Goal: Task Accomplishment & Management: Manage account settings

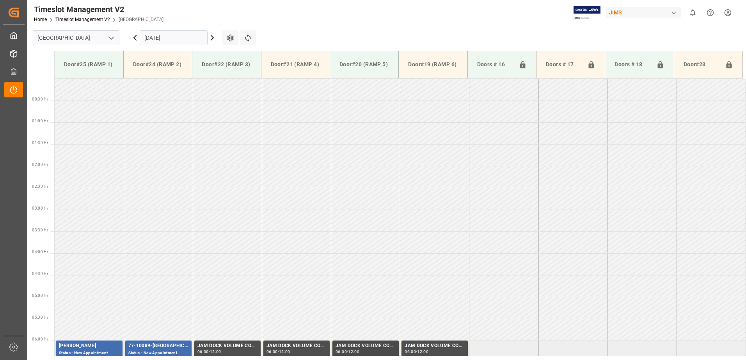
scroll to position [257, 0]
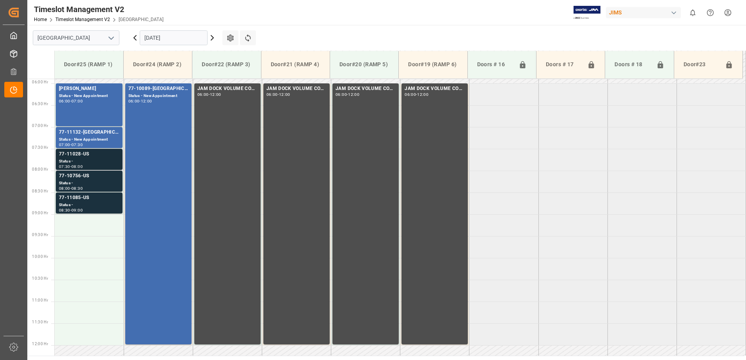
click at [94, 158] on div "Status -" at bounding box center [89, 161] width 60 height 7
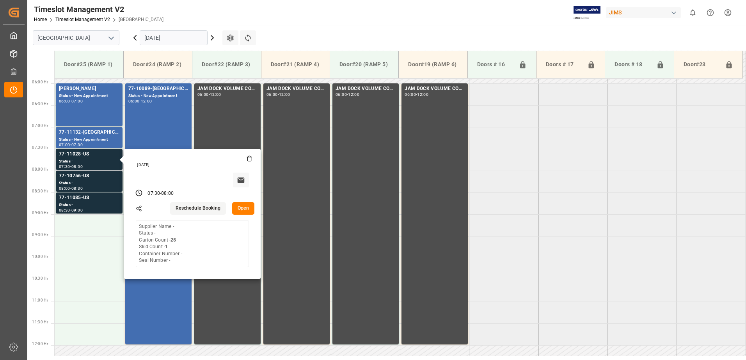
click at [245, 208] on button "Open" at bounding box center [243, 208] width 23 height 12
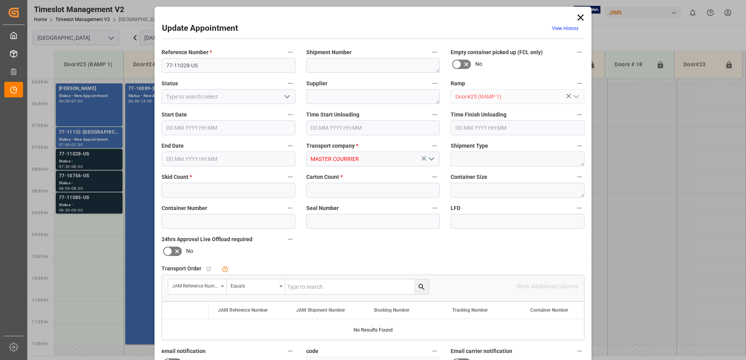
type input "1"
type input "25"
type input "[DATE] 07:30"
type input "[DATE] 08:00"
type input "[DATE] 13:03"
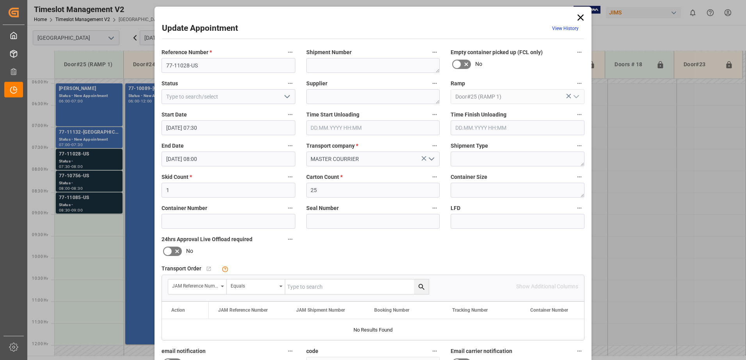
click at [295, 288] on input "text" at bounding box center [356, 287] width 143 height 15
type input "77-11028-us"
click at [420, 286] on icon "search button" at bounding box center [421, 287] width 8 height 8
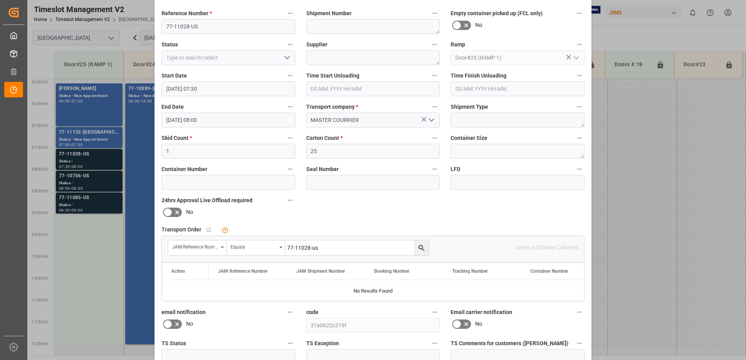
scroll to position [0, 0]
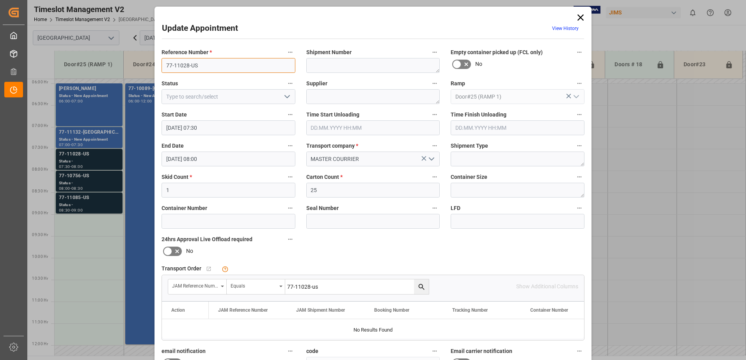
click at [207, 66] on input "77-11028-US" at bounding box center [228, 65] width 134 height 15
click at [228, 64] on input "77-11028-US SHIP#/m" at bounding box center [228, 65] width 134 height 15
type input "77-11028-US SHIP#/M"
click at [340, 94] on textarea at bounding box center [373, 96] width 134 height 15
click at [338, 95] on textarea "TBA BY LO0GISTICS" at bounding box center [373, 96] width 134 height 15
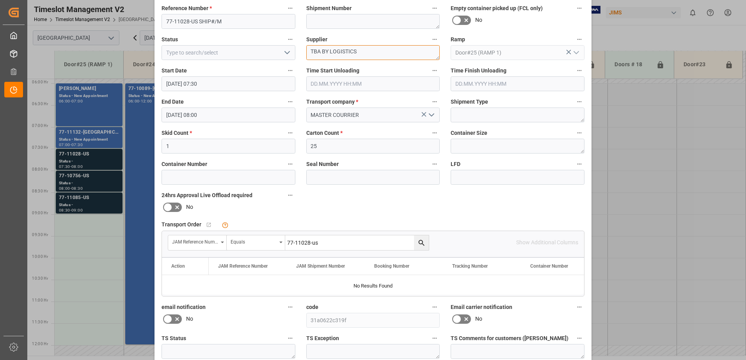
scroll to position [114, 0]
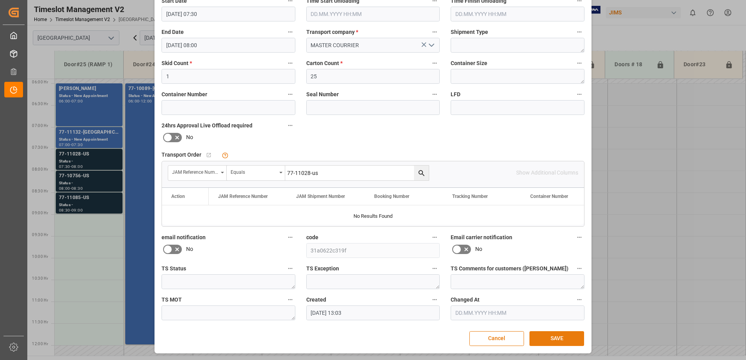
type textarea "TBA BY LOGISTICS"
click at [560, 341] on button "SAVE" at bounding box center [556, 338] width 55 height 15
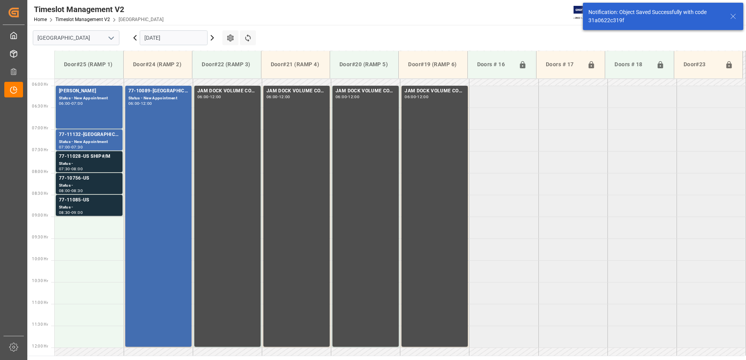
scroll to position [257, 0]
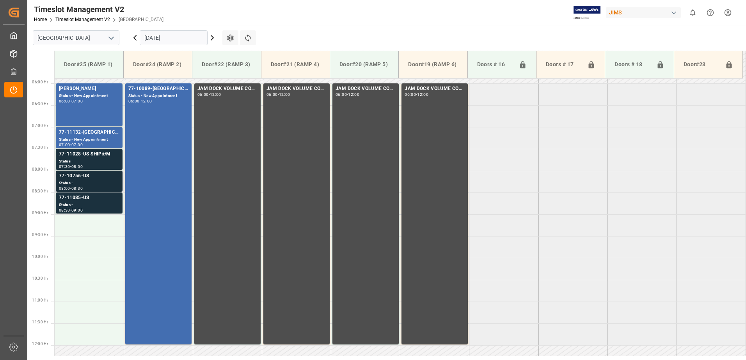
click at [86, 182] on div "Status -" at bounding box center [89, 183] width 60 height 7
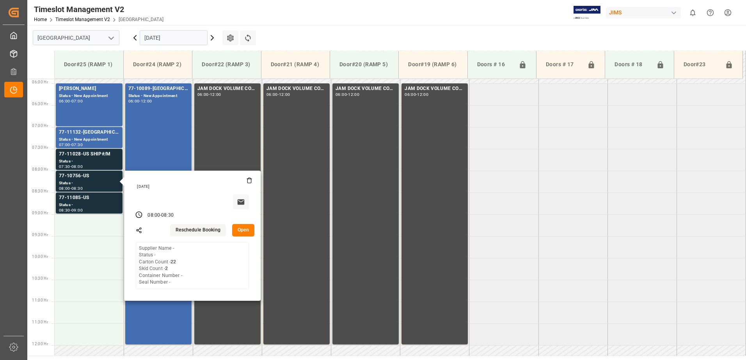
click at [244, 232] on button "Open" at bounding box center [243, 230] width 23 height 12
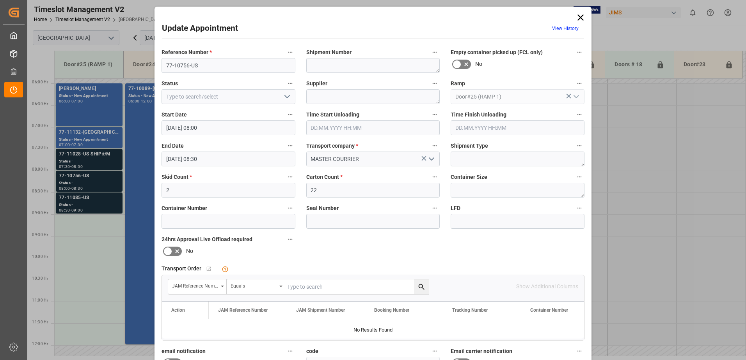
click at [338, 290] on input "text" at bounding box center [356, 287] width 143 height 15
type input "77-10756-US"
click at [418, 288] on icon "search button" at bounding box center [421, 287] width 6 height 6
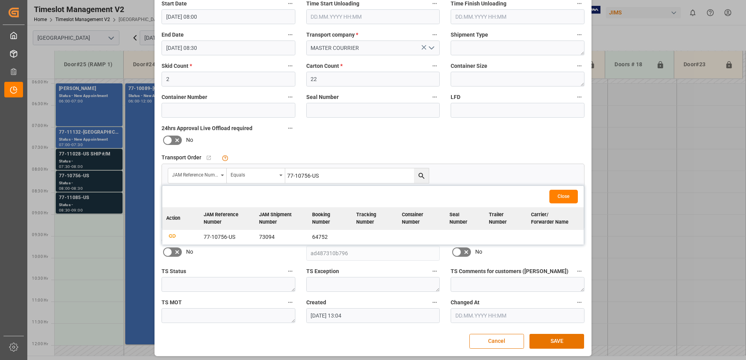
scroll to position [114, 0]
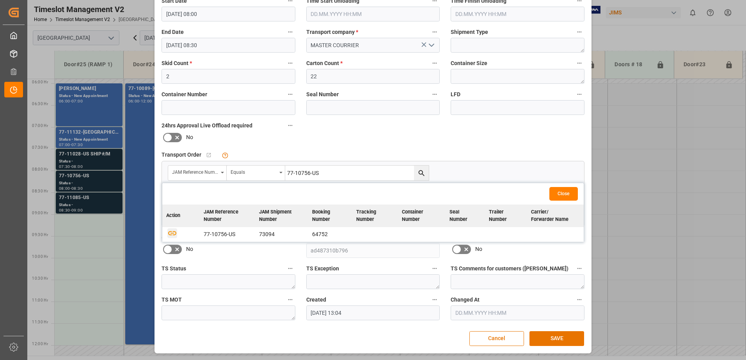
click at [169, 235] on icon "button" at bounding box center [172, 233] width 8 height 4
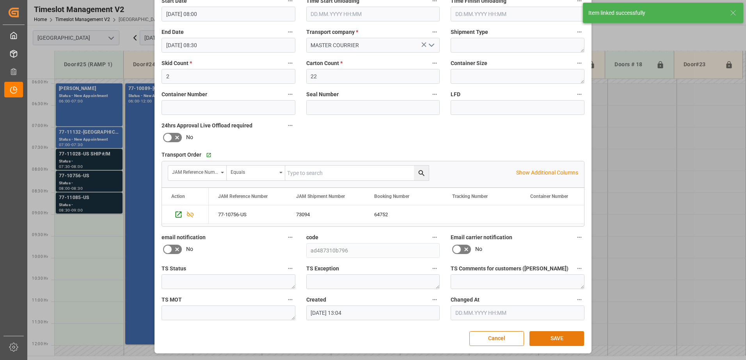
click at [556, 340] on button "SAVE" at bounding box center [556, 338] width 55 height 15
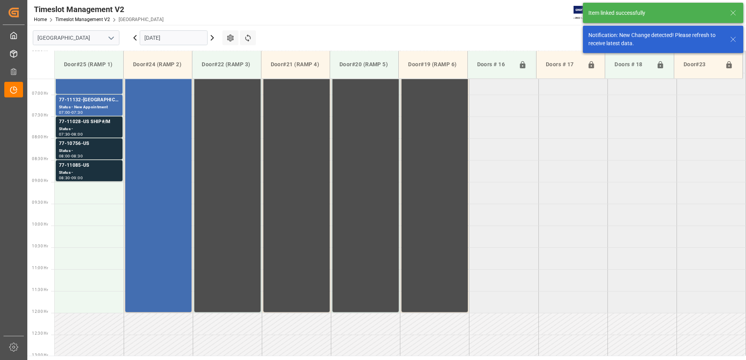
scroll to position [301, 0]
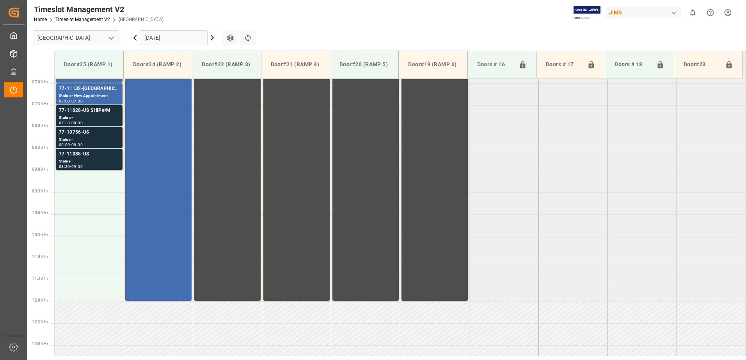
click at [77, 136] on div "Status -" at bounding box center [89, 139] width 60 height 7
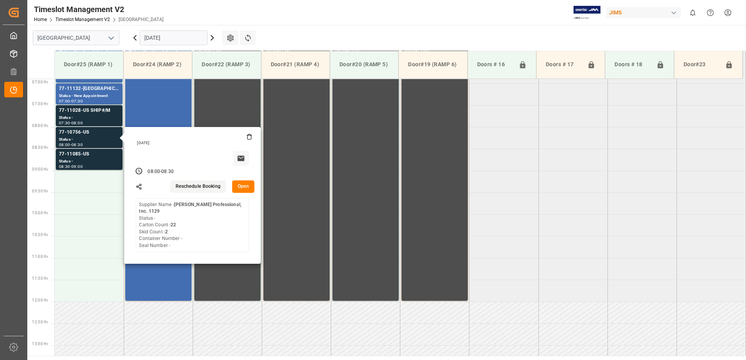
click at [243, 189] on button "Open" at bounding box center [243, 187] width 23 height 12
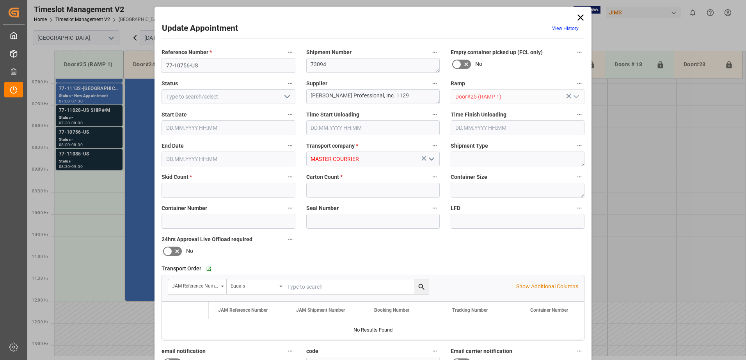
type input "2"
type input "22"
type input "[DATE] 08:00"
type input "[DATE] 08:30"
type input "[DATE] 13:04"
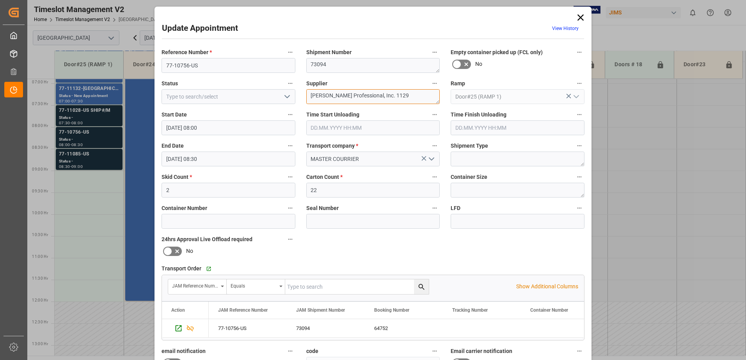
drag, startPoint x: 399, startPoint y: 96, endPoint x: 313, endPoint y: 97, distance: 85.8
click at [313, 97] on textarea "[PERSON_NAME] Professional, Inc. 1129" at bounding box center [373, 96] width 134 height 15
type textarea "HPC IN07(7)"
click at [287, 96] on icon "open menu" at bounding box center [286, 96] width 9 height 9
click at [244, 168] on div "New Appointment" at bounding box center [228, 167] width 133 height 18
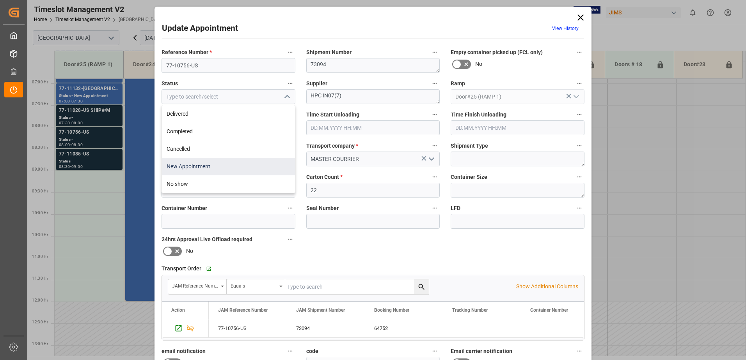
type input "New Appointment"
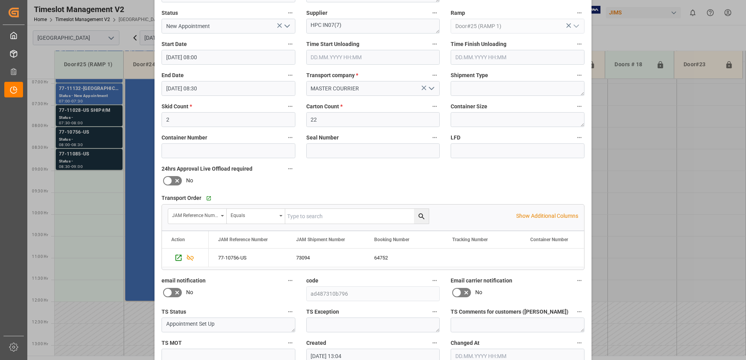
scroll to position [114, 0]
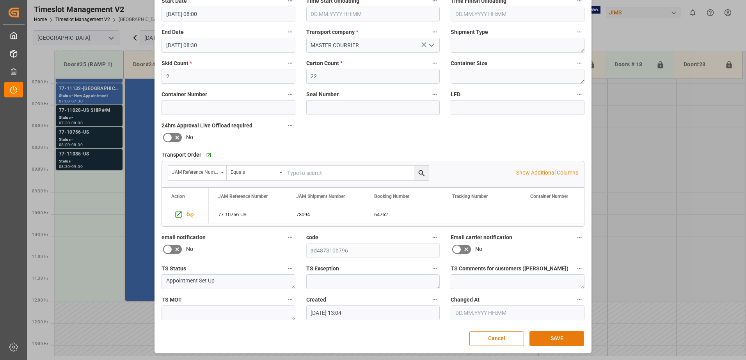
click at [560, 340] on button "SAVE" at bounding box center [556, 338] width 55 height 15
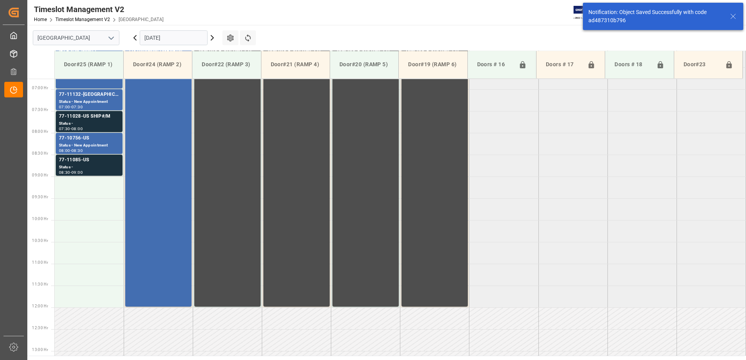
scroll to position [301, 0]
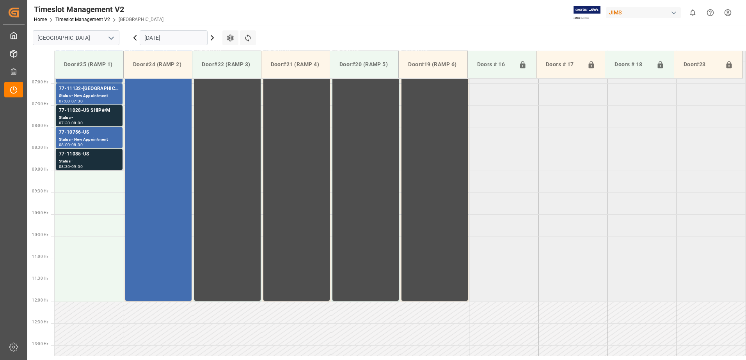
click at [92, 161] on div "Status -" at bounding box center [89, 161] width 60 height 7
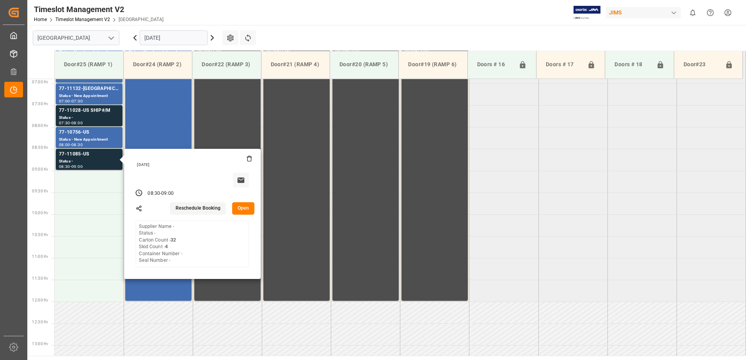
click at [247, 207] on button "Open" at bounding box center [243, 208] width 23 height 12
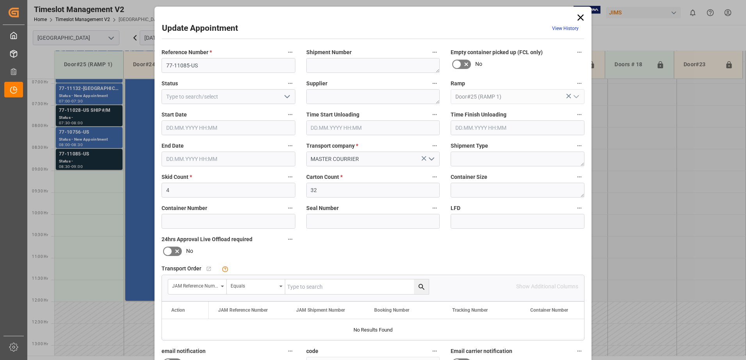
type input "[DATE] 08:30"
type input "[DATE] 09:00"
type input "[DATE] 13:06"
click at [304, 286] on input "text" at bounding box center [356, 287] width 143 height 15
type input "77-11085-US"
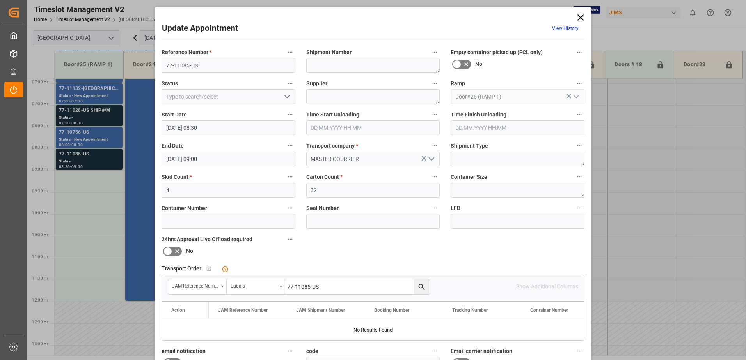
click at [421, 286] on icon "search button" at bounding box center [421, 287] width 6 height 6
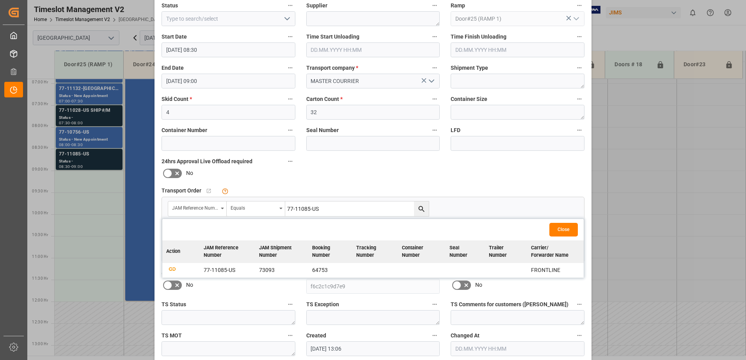
scroll to position [114, 0]
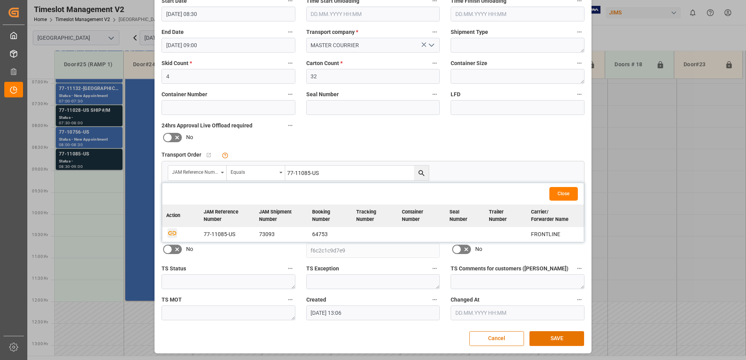
click at [171, 233] on icon "button" at bounding box center [172, 233] width 8 height 4
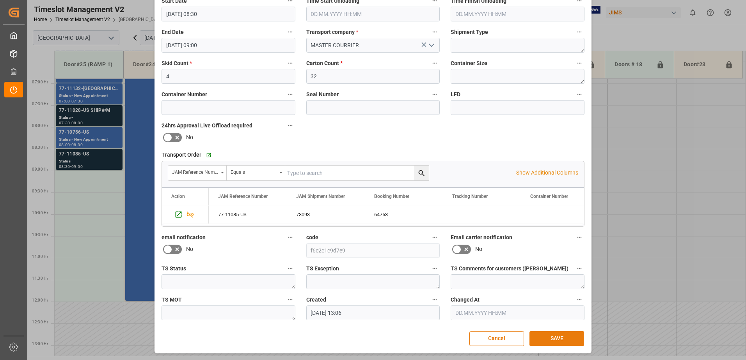
click at [560, 339] on button "SAVE" at bounding box center [556, 338] width 55 height 15
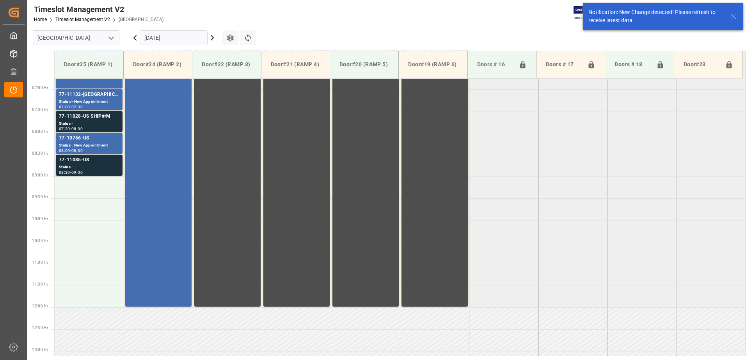
scroll to position [301, 0]
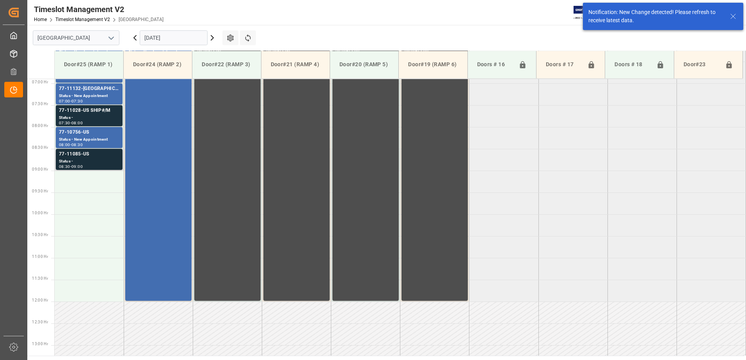
click at [78, 159] on div "Status -" at bounding box center [89, 161] width 60 height 7
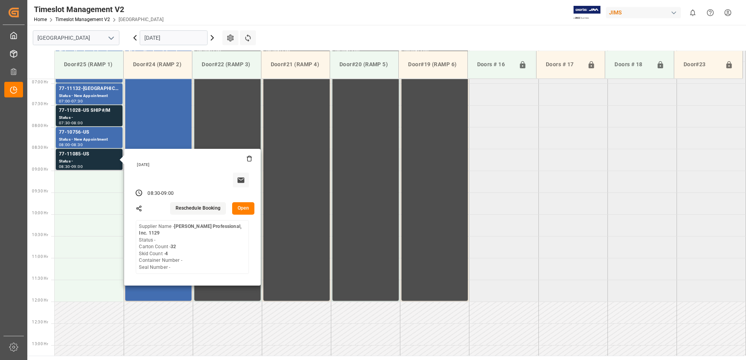
click at [246, 207] on button "Open" at bounding box center [243, 208] width 23 height 12
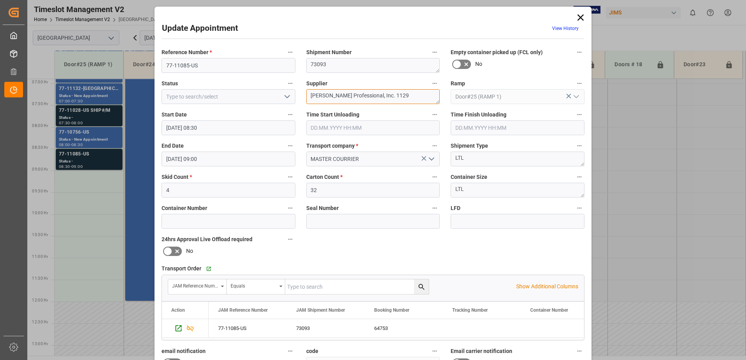
drag, startPoint x: 396, startPoint y: 97, endPoint x: 312, endPoint y: 95, distance: 83.8
click at [312, 95] on textarea "[PERSON_NAME] Professional, Inc. 1129" at bounding box center [373, 96] width 134 height 15
click at [325, 95] on textarea "HPC" at bounding box center [373, 96] width 134 height 15
type textarea "HPC IN07(4)"
click at [285, 96] on icon "open menu" at bounding box center [286, 96] width 9 height 9
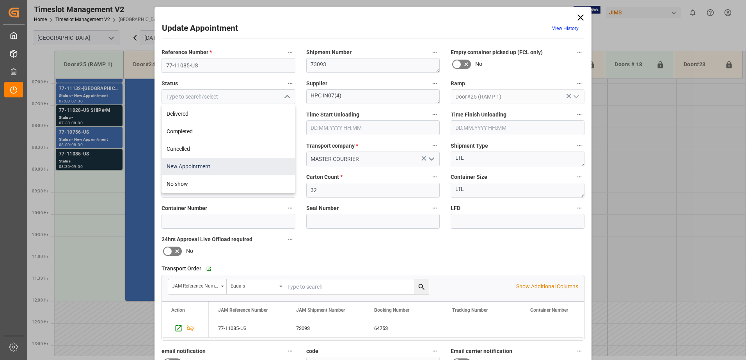
click at [222, 163] on div "New Appointment" at bounding box center [228, 167] width 133 height 18
type input "New Appointment"
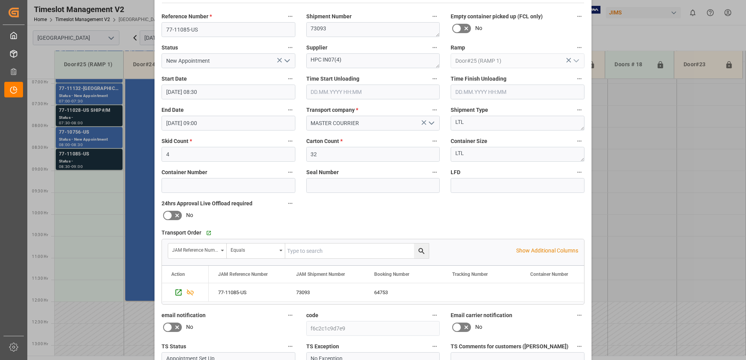
scroll to position [114, 0]
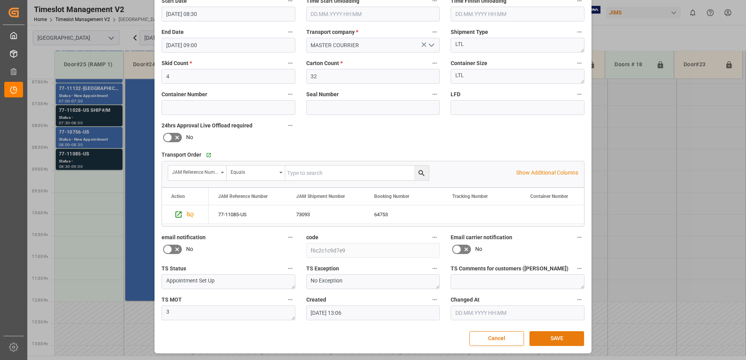
click at [544, 338] on button "SAVE" at bounding box center [556, 338] width 55 height 15
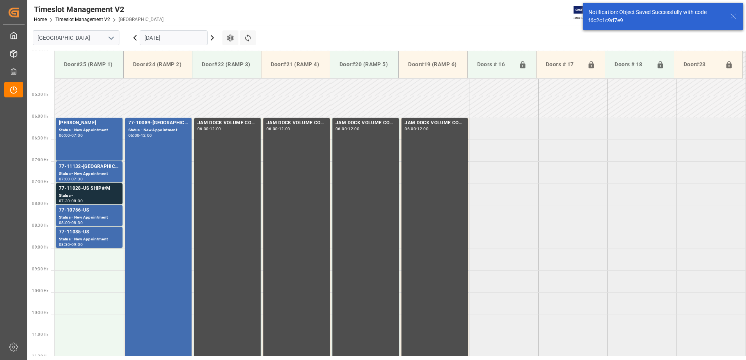
scroll to position [301, 0]
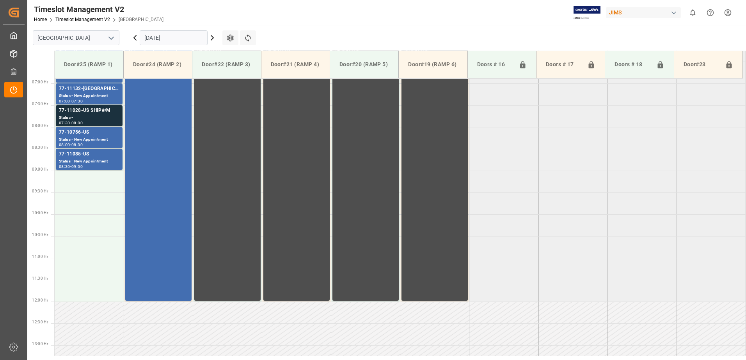
click at [212, 38] on icon at bounding box center [211, 37] width 9 height 9
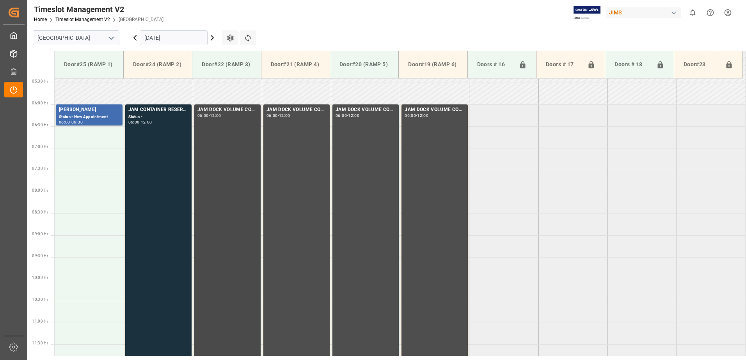
scroll to position [237, 0]
click at [188, 37] on input "[DATE]" at bounding box center [174, 37] width 68 height 15
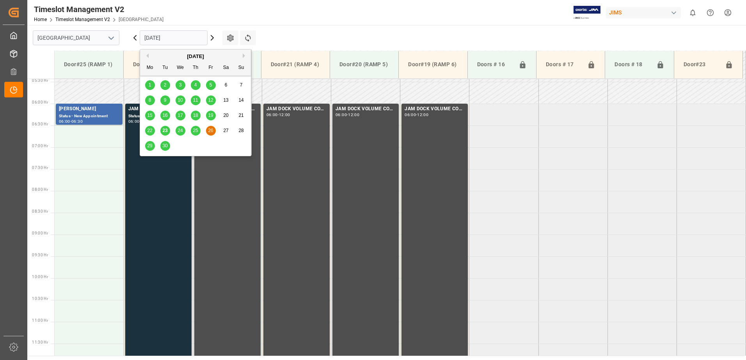
click at [149, 146] on span "29" at bounding box center [149, 145] width 5 height 5
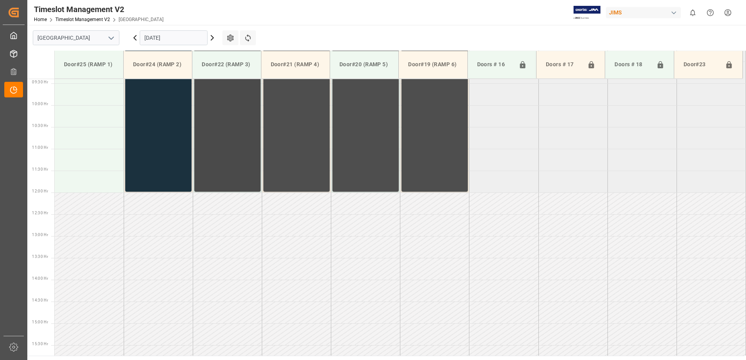
scroll to position [432, 0]
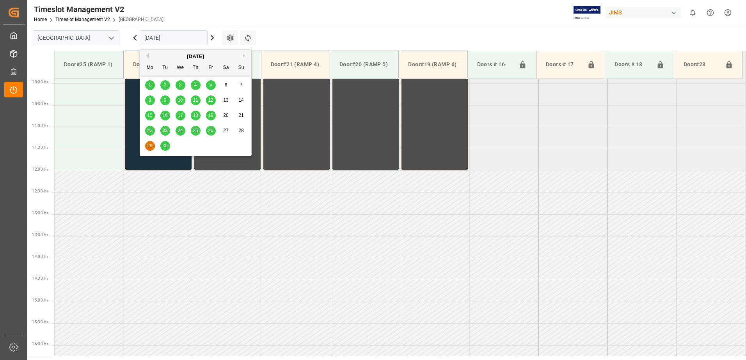
click at [176, 33] on input "[DATE]" at bounding box center [174, 37] width 68 height 15
click at [163, 147] on span "30" at bounding box center [164, 145] width 5 height 5
click at [177, 38] on input "[DATE]" at bounding box center [174, 37] width 68 height 15
click at [166, 131] on span "23" at bounding box center [164, 130] width 5 height 5
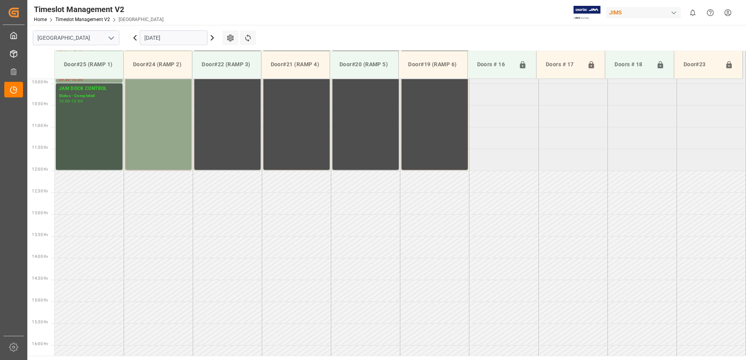
click at [211, 37] on icon at bounding box center [211, 37] width 9 height 9
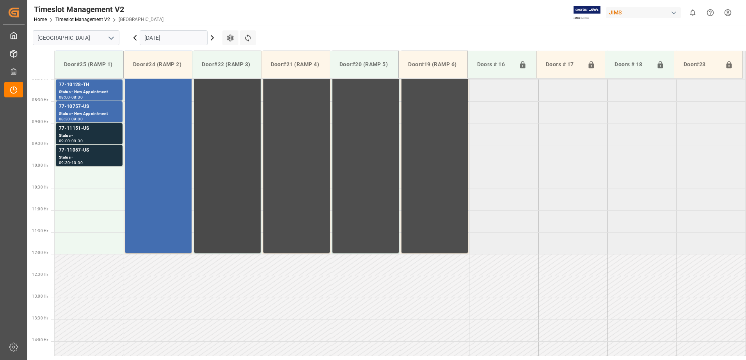
scroll to position [276, 0]
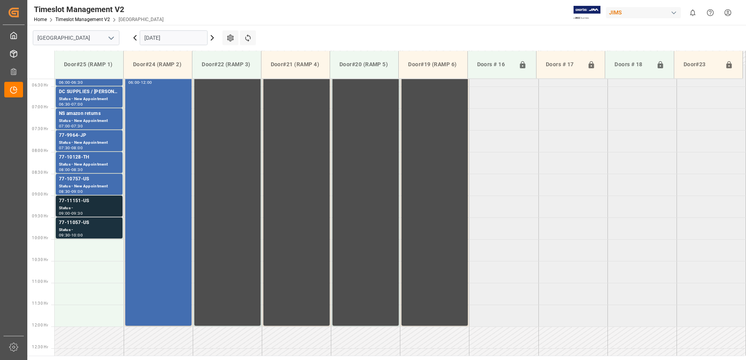
click at [76, 207] on div "Status -" at bounding box center [89, 208] width 60 height 7
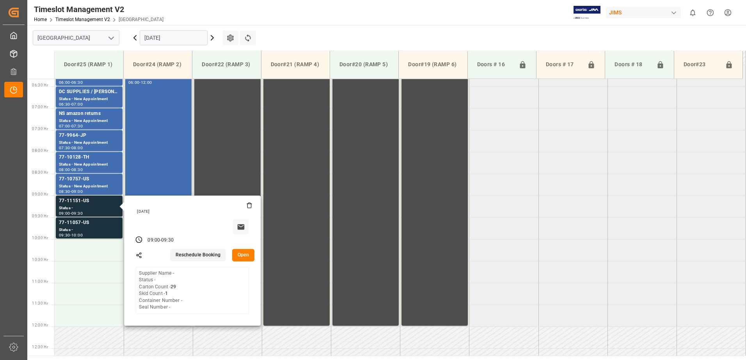
click at [243, 255] on button "Open" at bounding box center [243, 255] width 23 height 12
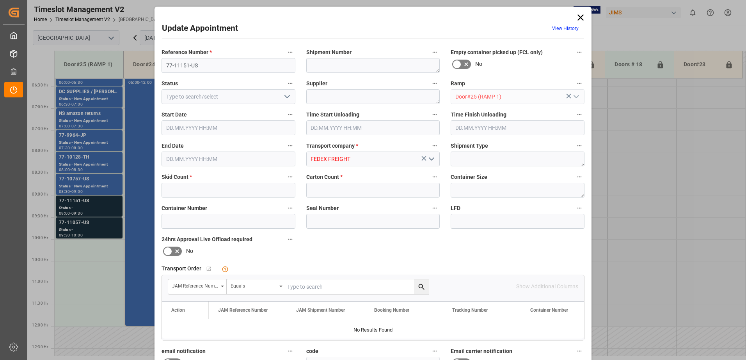
type input "1"
type input "29"
type input "[DATE] 09:00"
type input "[DATE] 09:30"
type input "[DATE] 14:38"
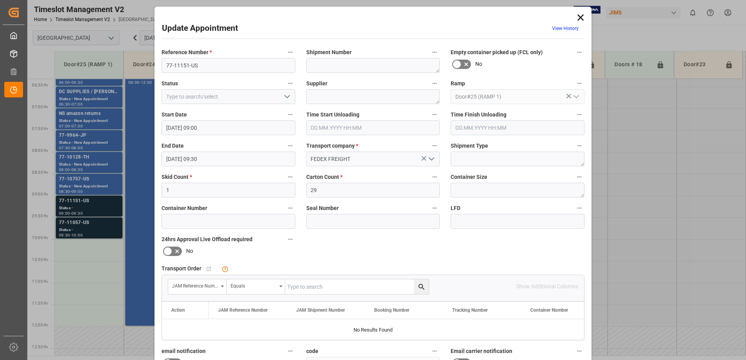
click at [310, 283] on input "text" at bounding box center [356, 287] width 143 height 15
type input "77-11151-us"
click at [422, 288] on icon "search button" at bounding box center [421, 287] width 8 height 8
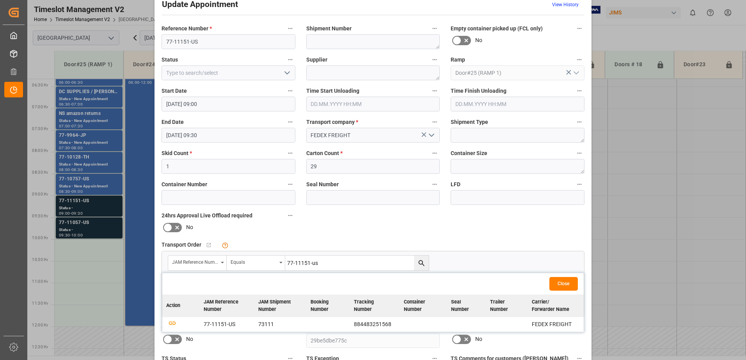
scroll to position [114, 0]
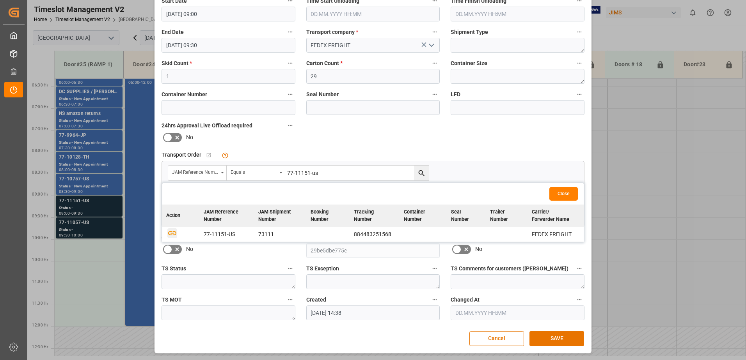
click at [169, 234] on icon "button" at bounding box center [172, 233] width 10 height 10
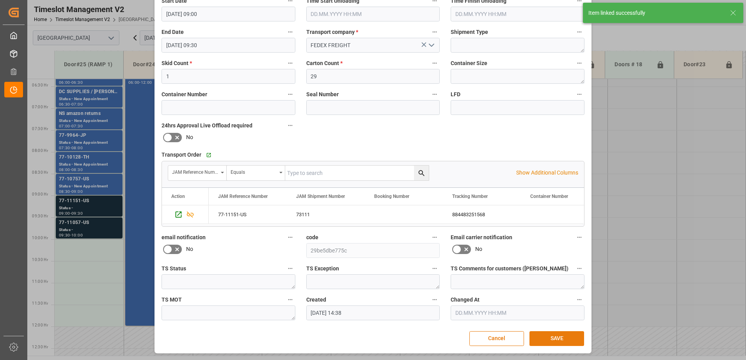
click at [558, 338] on button "SAVE" at bounding box center [556, 338] width 55 height 15
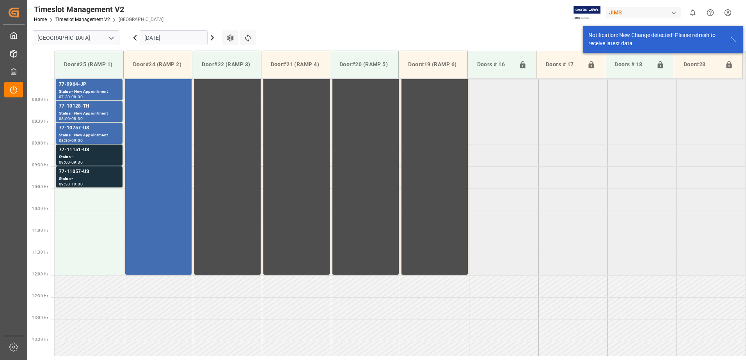
scroll to position [345, 0]
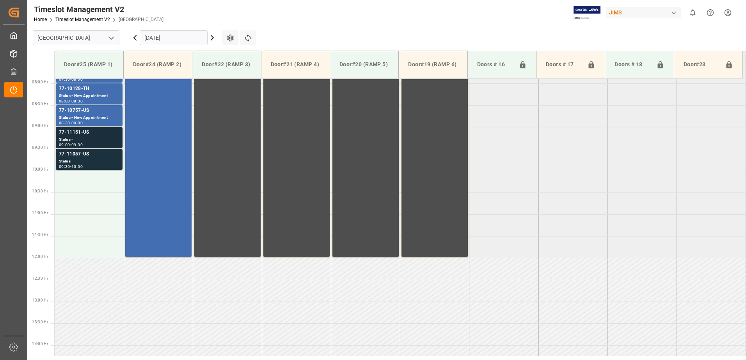
click at [94, 138] on div "Status -" at bounding box center [89, 139] width 60 height 7
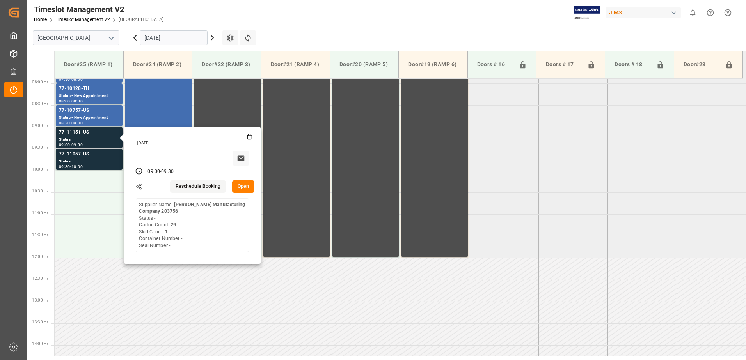
click at [247, 188] on button "Open" at bounding box center [243, 187] width 23 height 12
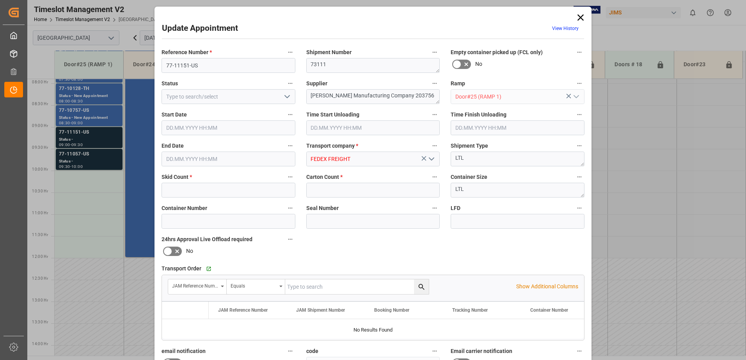
type input "1"
type input "29"
type input "[DATE] 09:00"
type input "[DATE] 09:30"
type input "[DATE] 14:38"
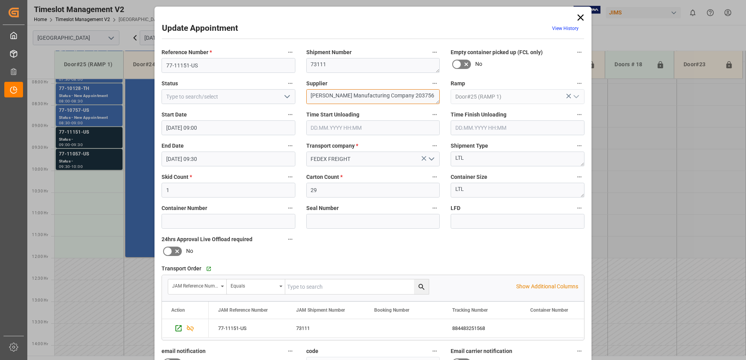
drag, startPoint x: 409, startPoint y: 95, endPoint x: 363, endPoint y: 95, distance: 46.0
click at [363, 95] on textarea "[PERSON_NAME] Manufacturing Company 203756" at bounding box center [373, 96] width 134 height 15
type textarea "[PERSON_NAME] Manufacturing IN06(15)"
click at [286, 95] on icon "open menu" at bounding box center [286, 96] width 9 height 9
click at [253, 170] on div "New Appointment" at bounding box center [228, 167] width 133 height 18
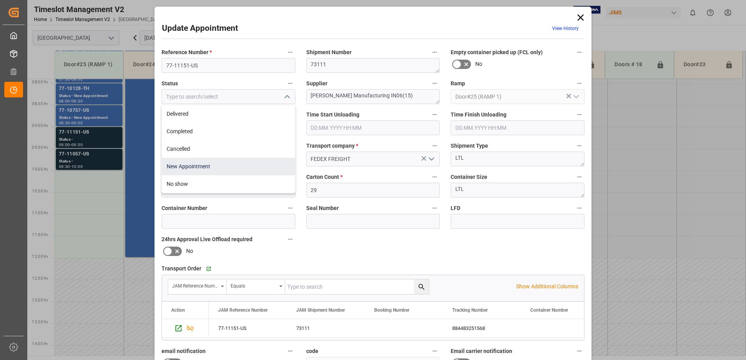
type input "New Appointment"
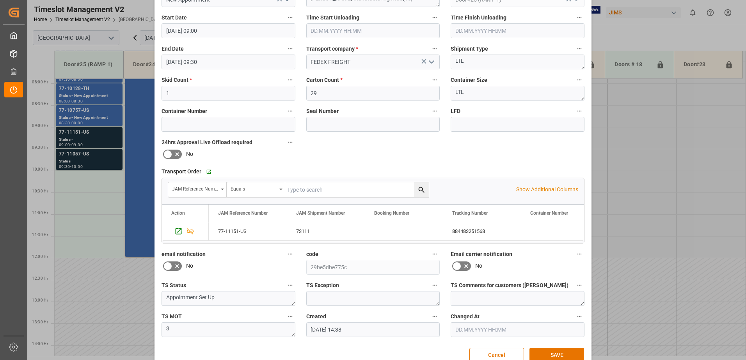
scroll to position [114, 0]
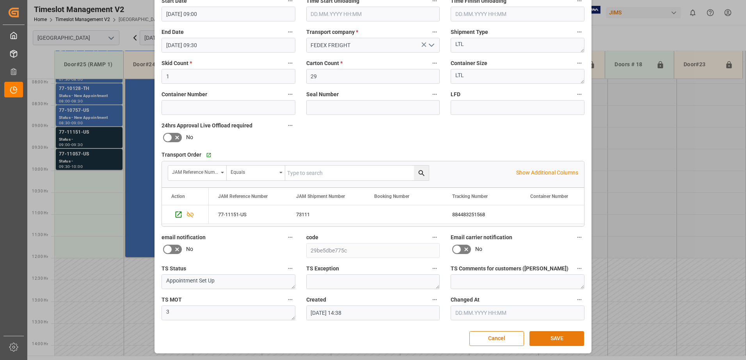
click at [557, 339] on button "SAVE" at bounding box center [556, 338] width 55 height 15
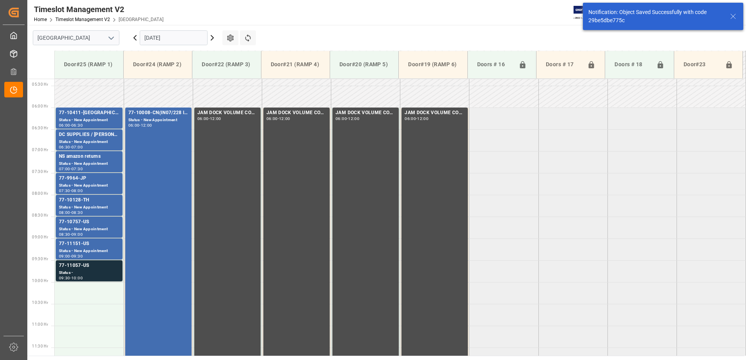
scroll to position [345, 0]
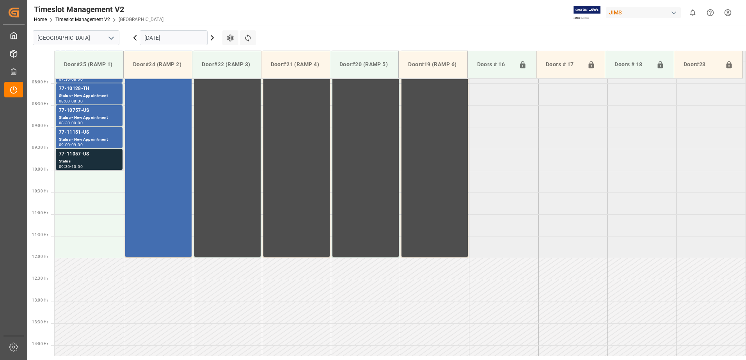
click at [91, 159] on div "Status -" at bounding box center [89, 161] width 60 height 7
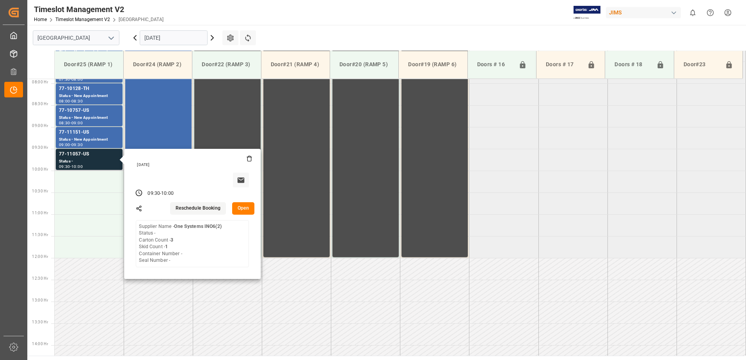
click at [241, 208] on button "Open" at bounding box center [243, 208] width 23 height 12
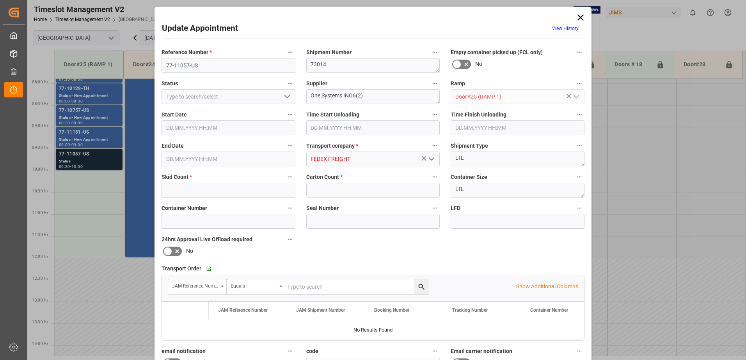
type input "1"
type input "3"
type input "[DATE] 09:30"
type input "[DATE] 10:00"
type input "[DATE] 14:40"
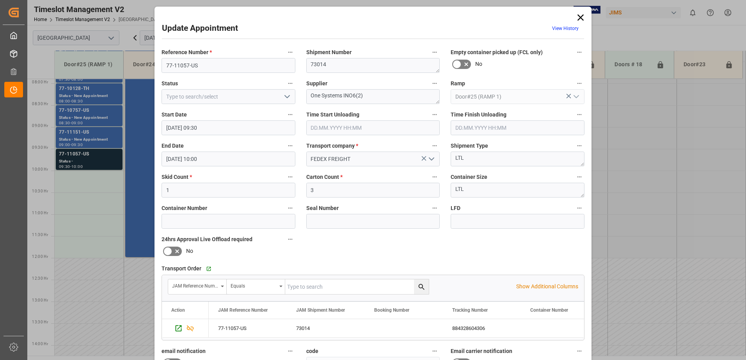
click at [314, 289] on input "text" at bounding box center [356, 287] width 143 height 15
type input "77-11057-US"
click at [422, 287] on icon "search button" at bounding box center [421, 287] width 8 height 8
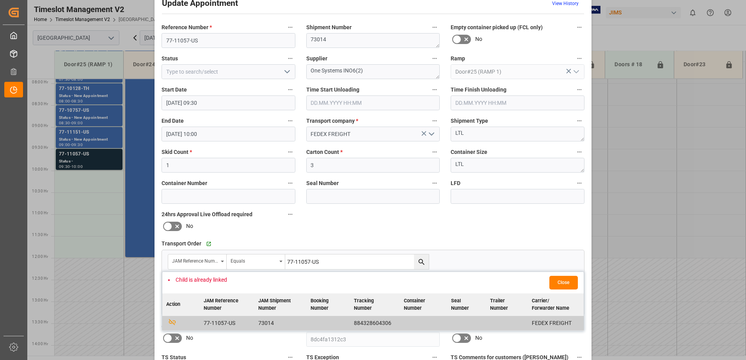
scroll to position [39, 0]
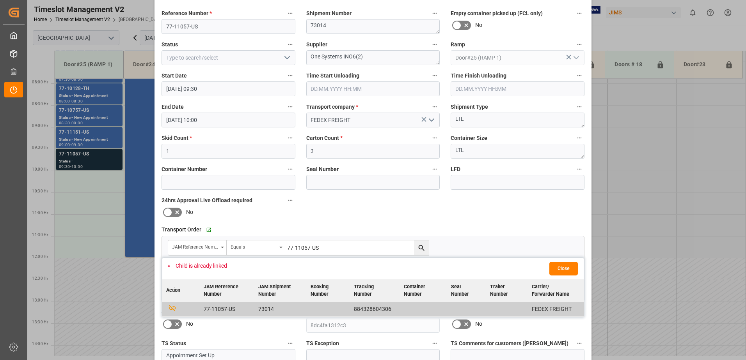
click at [557, 271] on button "Close" at bounding box center [563, 269] width 28 height 14
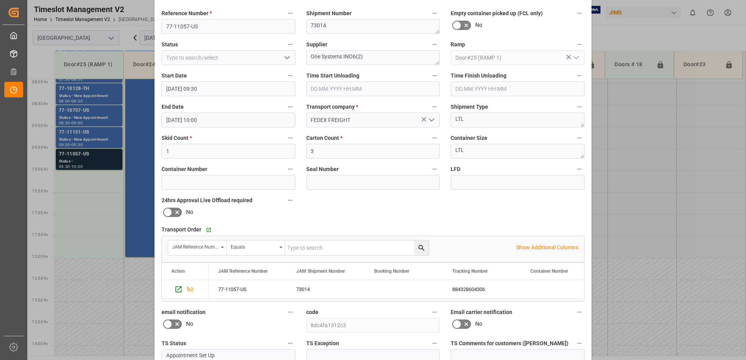
scroll to position [0, 0]
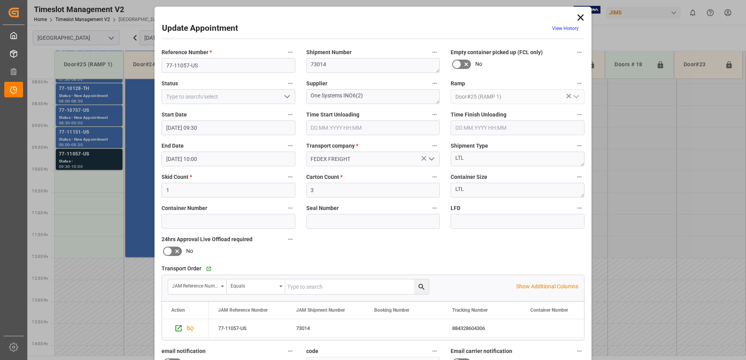
click at [284, 97] on icon "open menu" at bounding box center [286, 96] width 9 height 9
click at [238, 167] on div "New Appointment" at bounding box center [228, 167] width 133 height 18
type input "New Appointment"
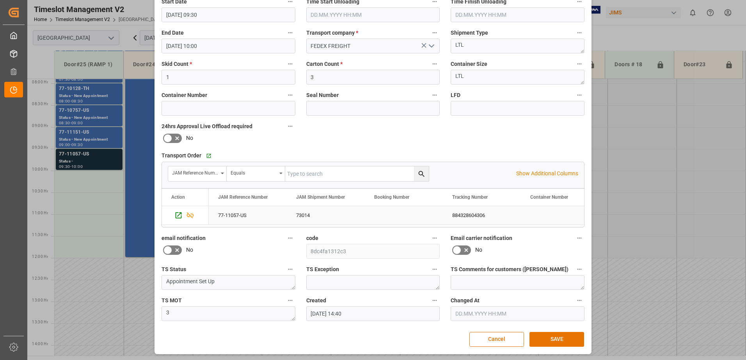
scroll to position [114, 0]
click at [560, 339] on button "SAVE" at bounding box center [556, 338] width 55 height 15
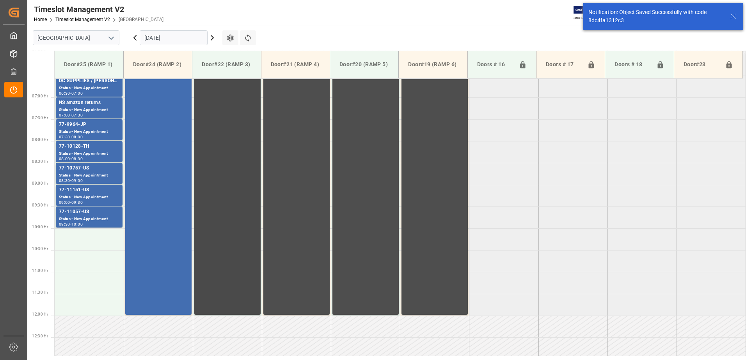
scroll to position [228, 0]
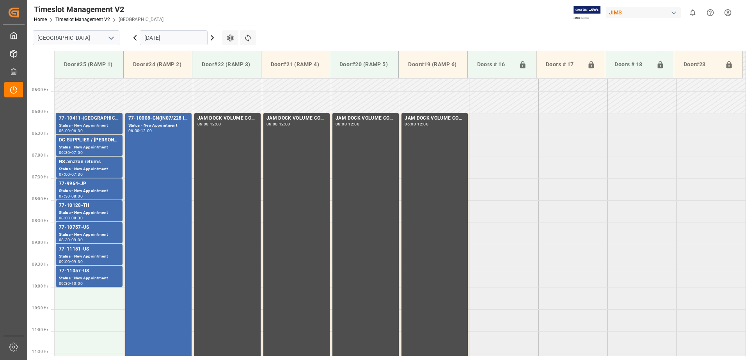
click at [86, 123] on div "Status - New Appointment" at bounding box center [89, 125] width 60 height 7
click at [86, 145] on div "Status - New Appointment" at bounding box center [89, 147] width 60 height 7
click at [87, 166] on div "Status - New Appointment" at bounding box center [89, 169] width 60 height 7
click at [88, 188] on div "Status - New Appointment" at bounding box center [89, 191] width 60 height 7
click at [89, 207] on div "77-10128-TH" at bounding box center [89, 206] width 60 height 8
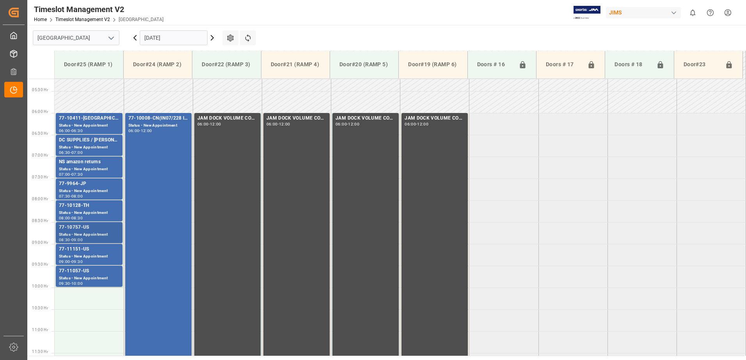
click at [88, 228] on div "77-10757-US" at bounding box center [89, 228] width 60 height 8
click at [90, 251] on div "77-11151-US" at bounding box center [89, 250] width 60 height 8
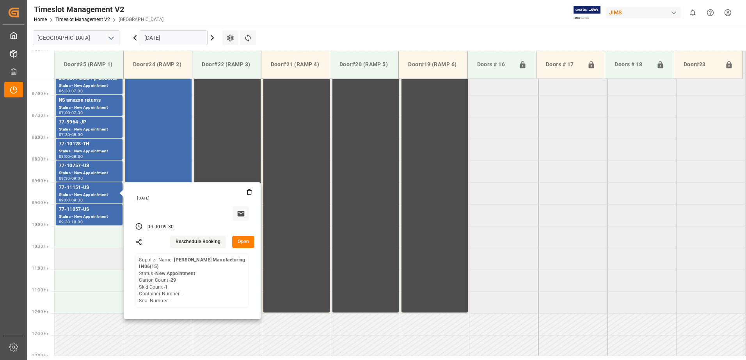
scroll to position [306, 0]
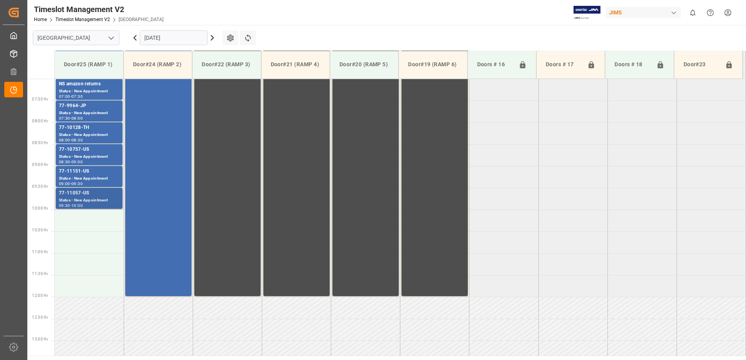
click at [92, 194] on div "77-11057-US" at bounding box center [89, 194] width 60 height 8
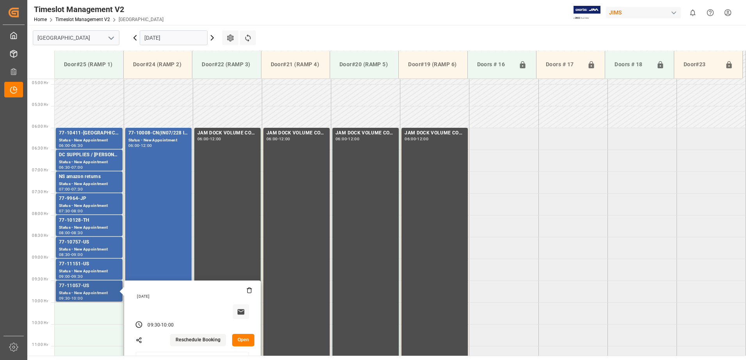
scroll to position [189, 0]
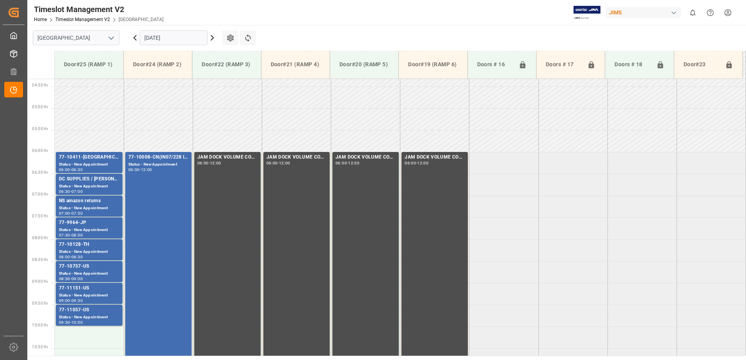
click at [135, 38] on icon at bounding box center [135, 37] width 2 height 5
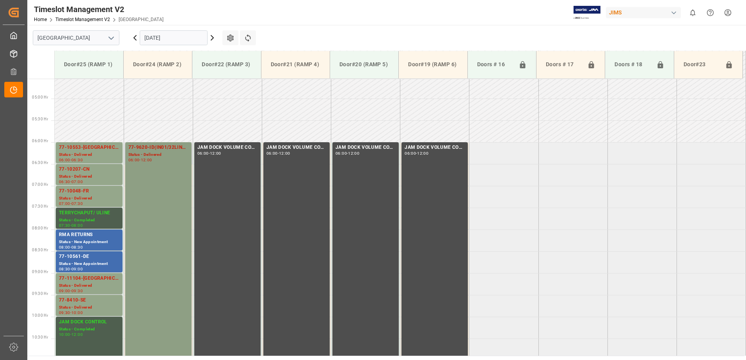
scroll to position [198, 0]
click at [88, 149] on div "77-10553-[GEOGRAPHIC_DATA]" at bounding box center [89, 148] width 60 height 8
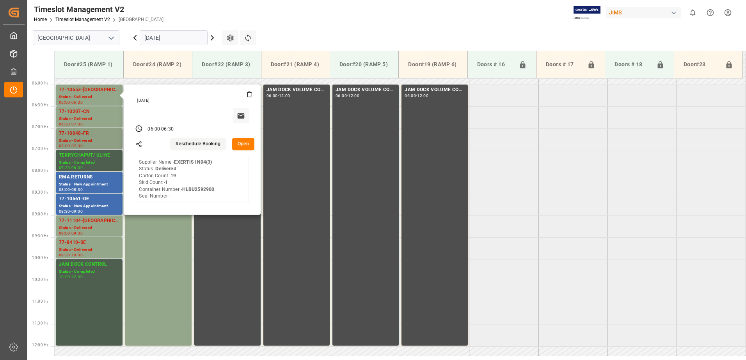
scroll to position [276, 0]
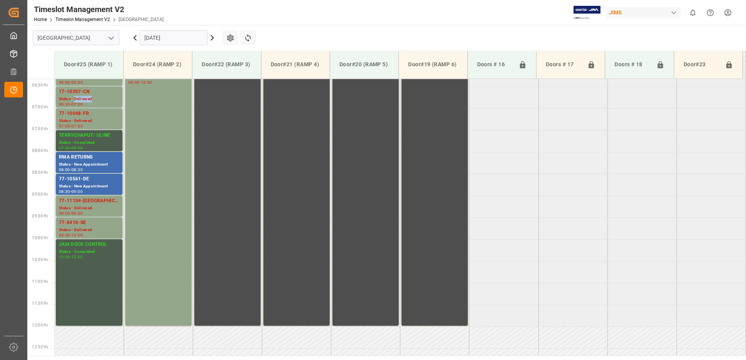
click at [88, 100] on div "Status - Delivered" at bounding box center [89, 99] width 60 height 7
click at [93, 119] on div "Status - Delivered" at bounding box center [89, 121] width 60 height 7
click at [99, 140] on div "Status - Completed" at bounding box center [89, 143] width 60 height 7
click at [94, 161] on div "RMA RETURNS" at bounding box center [89, 158] width 60 height 8
click at [91, 180] on div "77-10561-DE" at bounding box center [89, 179] width 60 height 8
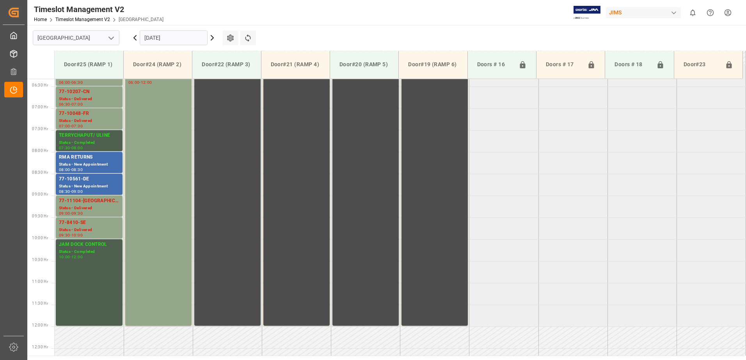
click at [90, 200] on div "77-11104-[GEOGRAPHIC_DATA]" at bounding box center [89, 201] width 60 height 8
click at [100, 225] on div "77-8410-SE" at bounding box center [89, 223] width 60 height 8
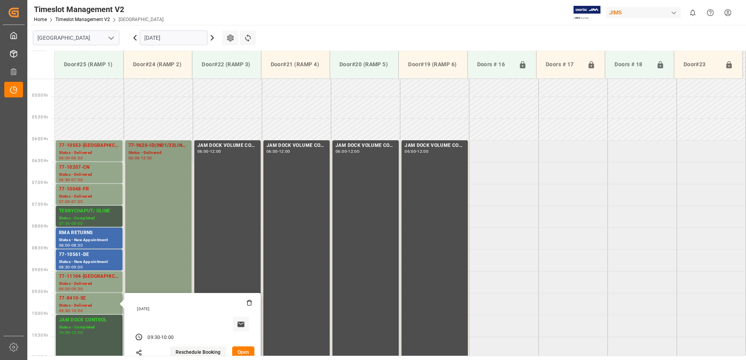
scroll to position [198, 0]
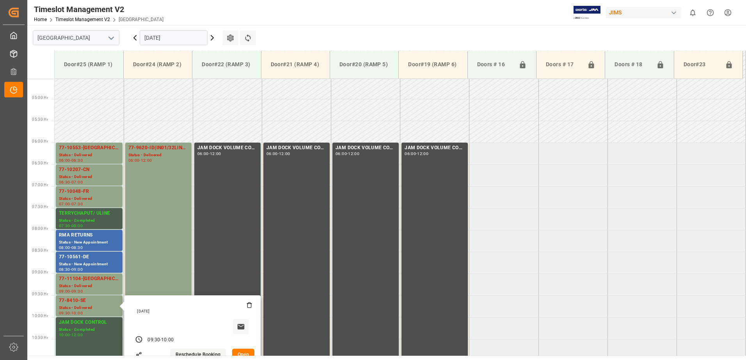
click at [181, 38] on input "[DATE]" at bounding box center [174, 37] width 68 height 15
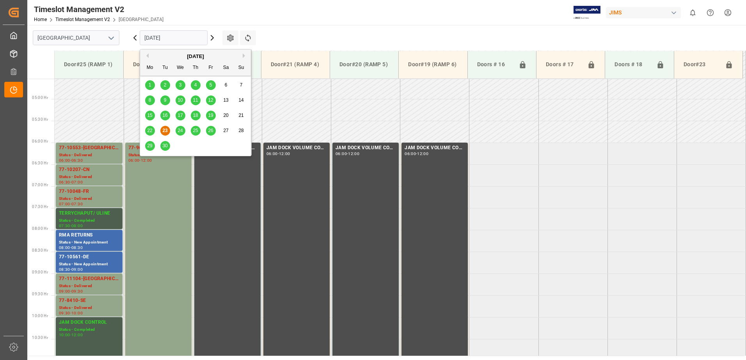
click at [181, 131] on span "24" at bounding box center [179, 130] width 5 height 5
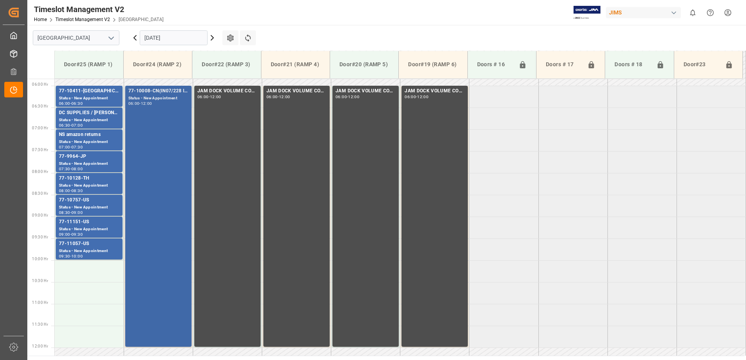
scroll to position [237, 0]
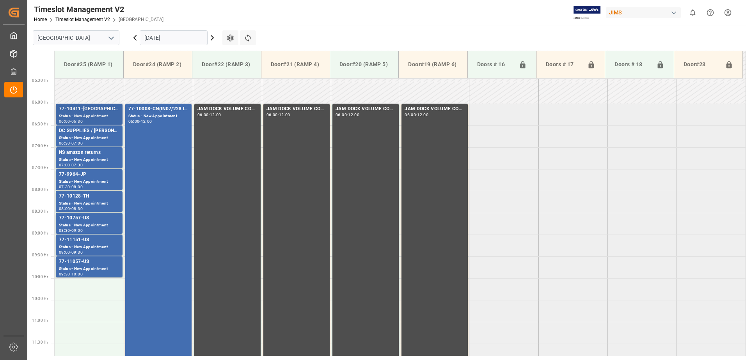
click at [98, 111] on div "77-10411-[GEOGRAPHIC_DATA]" at bounding box center [89, 109] width 60 height 8
click at [90, 135] on div "Status - New Appointment" at bounding box center [89, 138] width 60 height 7
click at [88, 157] on div "Status - New Appointment" at bounding box center [89, 160] width 60 height 7
click at [83, 179] on div "Status - New Appointment" at bounding box center [89, 182] width 60 height 7
click at [92, 198] on div "77-10128-TH" at bounding box center [89, 197] width 60 height 8
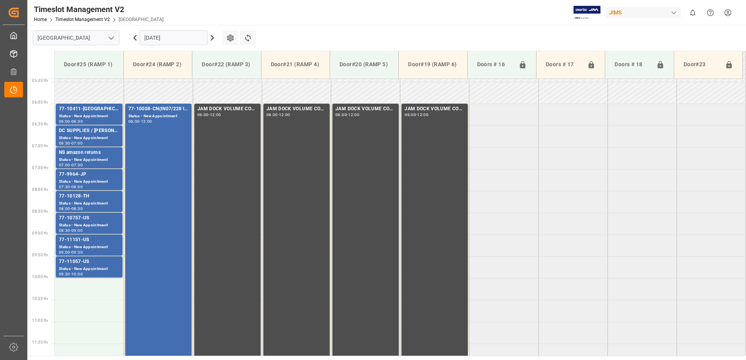
click at [94, 221] on div "77-10757-US" at bounding box center [89, 218] width 60 height 8
click at [97, 243] on div "77-11151-US" at bounding box center [89, 240] width 60 height 8
click at [96, 262] on div "77-11057-US" at bounding box center [89, 262] width 60 height 8
click at [285, 27] on main "[GEOGRAPHIC_DATA] [DATE] Settings Refresh Time Slots Door#25 (RAMP 1) Door#24 (…" at bounding box center [385, 190] width 717 height 331
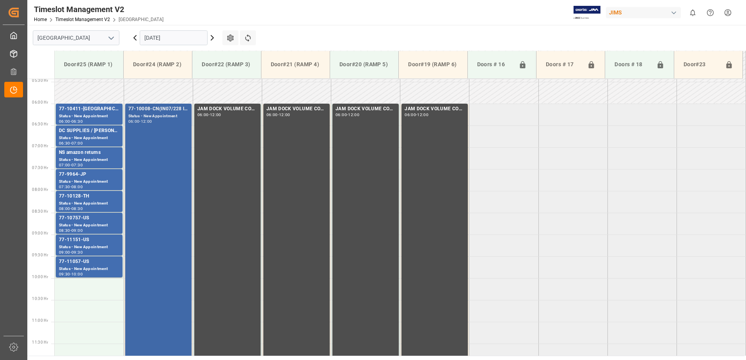
click at [163, 138] on div "77-10008-CN(IN07/228 lines) Status - New Appointment 06:00 - 12:00" at bounding box center [158, 234] width 60 height 258
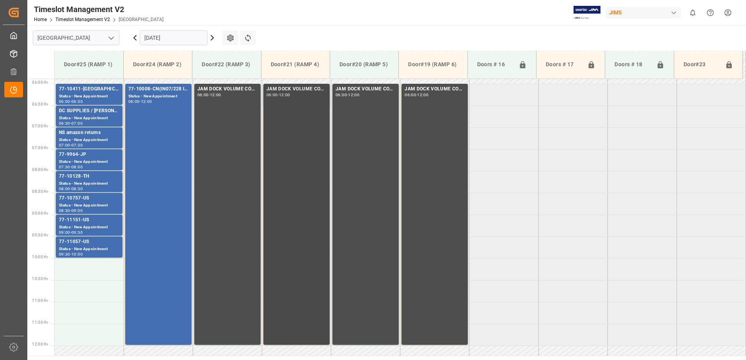
scroll to position [276, 0]
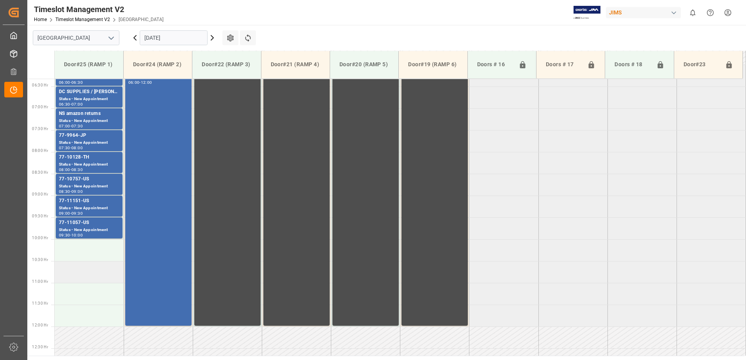
click at [82, 271] on td at bounding box center [89, 272] width 69 height 22
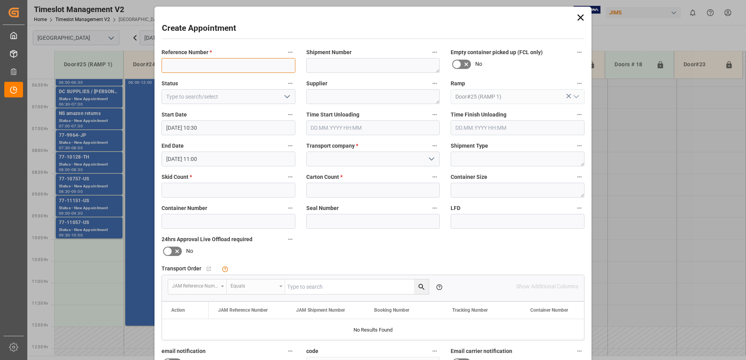
click at [218, 67] on input at bounding box center [228, 65] width 134 height 15
type input "JAM DOCK VOLUME CONTROL"
click at [288, 97] on icon "open menu" at bounding box center [286, 96] width 9 height 9
click at [224, 131] on div "Completed" at bounding box center [228, 132] width 133 height 18
type input "Completed"
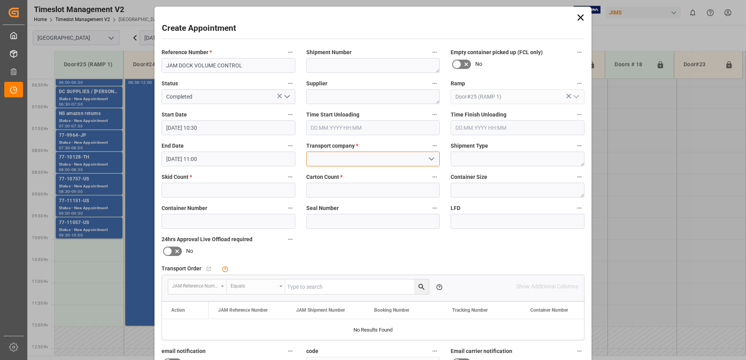
click at [378, 159] on input at bounding box center [373, 159] width 134 height 15
click at [357, 176] on div "JAM RESERVATION (NOT A CARRIER)" at bounding box center [372, 177] width 133 height 18
type input "JAM RESERVATION (NOT A CARRIER)"
click at [258, 191] on input "text" at bounding box center [228, 190] width 134 height 15
type input "0"
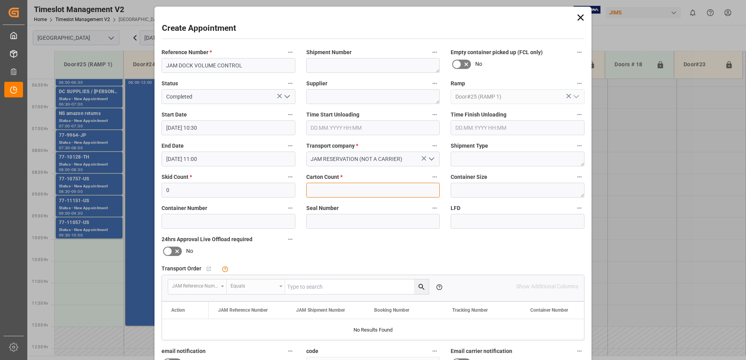
click at [329, 191] on input "text" at bounding box center [373, 190] width 134 height 15
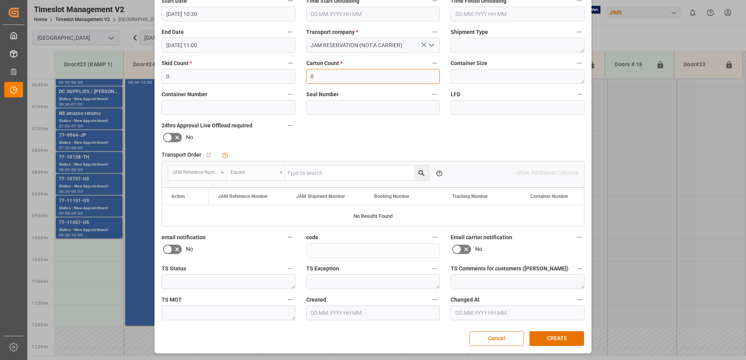
scroll to position [75, 0]
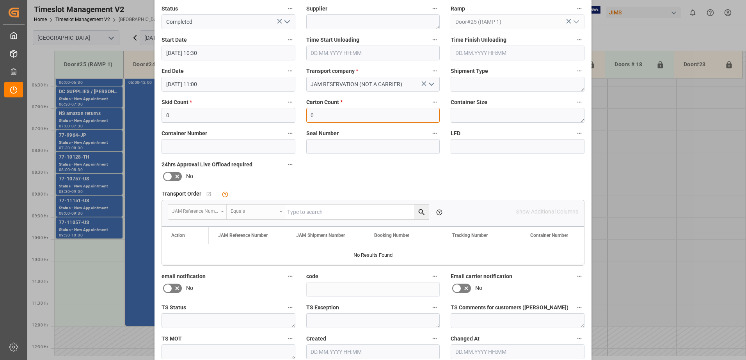
type input "0"
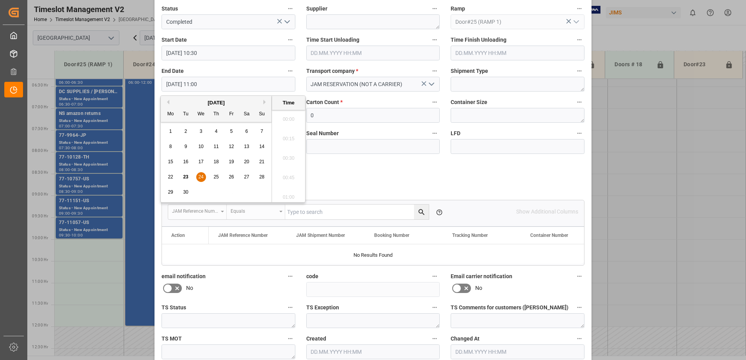
click at [216, 87] on input "[DATE] 11:00" at bounding box center [228, 84] width 134 height 15
click at [201, 176] on span "24" at bounding box center [200, 176] width 5 height 5
click at [289, 195] on li "12:00" at bounding box center [288, 194] width 33 height 19
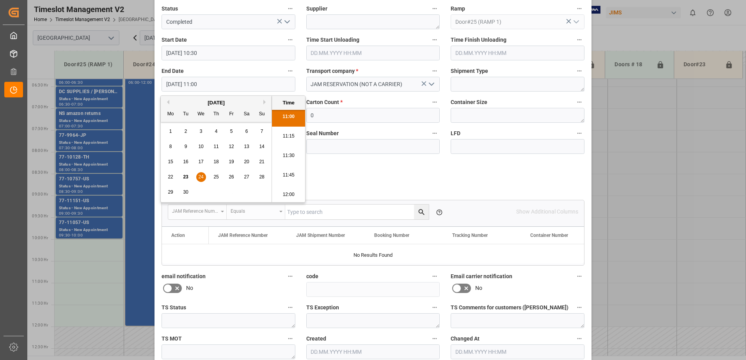
type input "[DATE] 12:00"
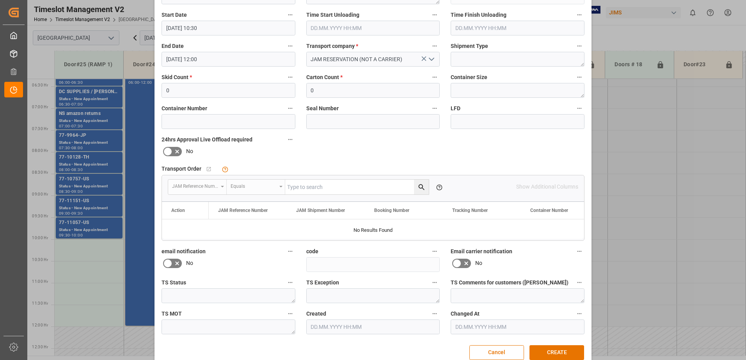
scroll to position [114, 0]
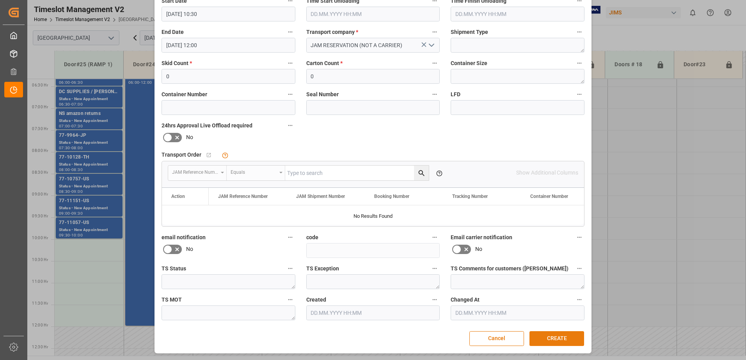
click at [567, 340] on button "CREATE" at bounding box center [556, 338] width 55 height 15
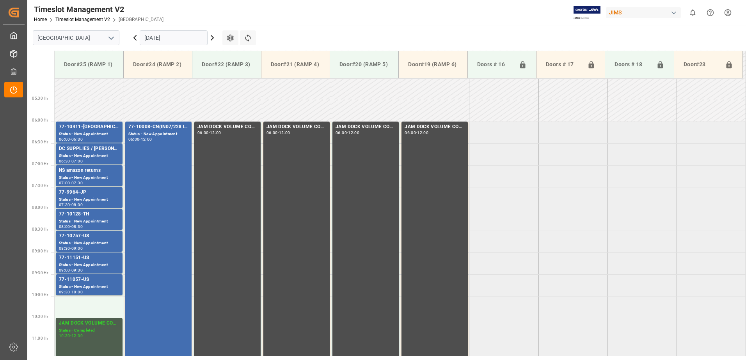
scroll to position [232, 0]
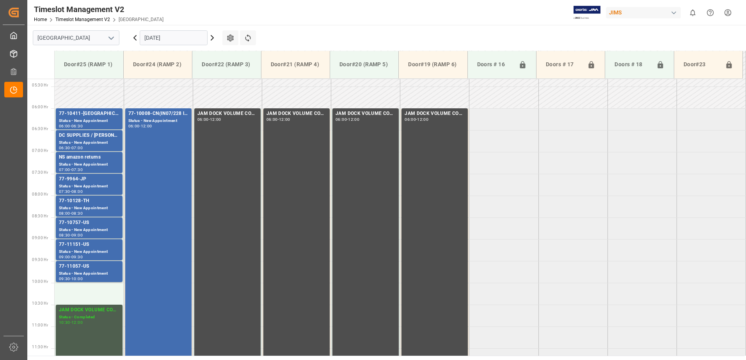
click at [135, 38] on icon at bounding box center [134, 37] width 9 height 9
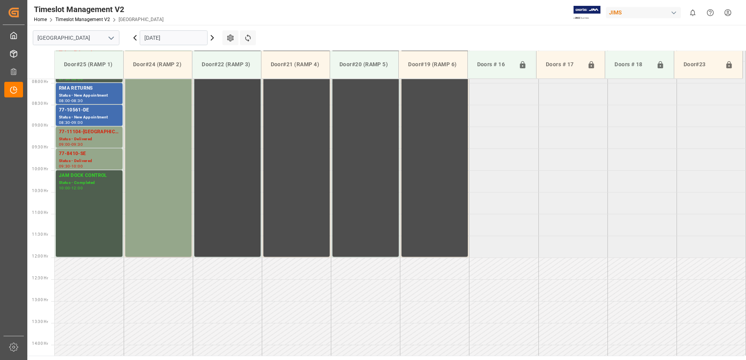
scroll to position [315, 0]
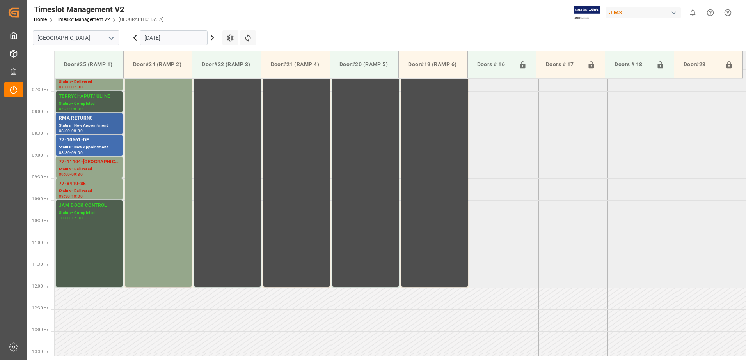
click at [82, 122] on div "RMA RETURNS" at bounding box center [89, 119] width 60 height 8
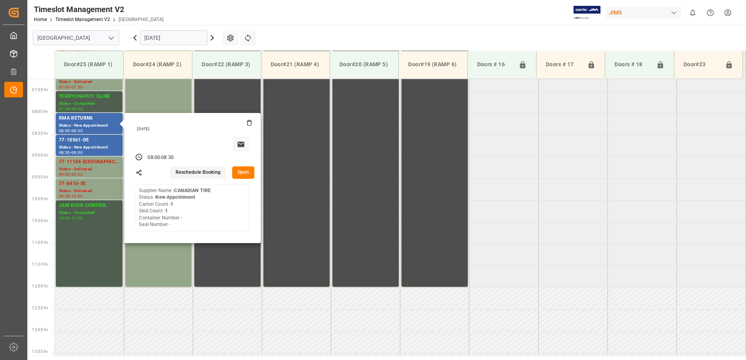
click at [242, 171] on button "Open" at bounding box center [243, 172] width 23 height 12
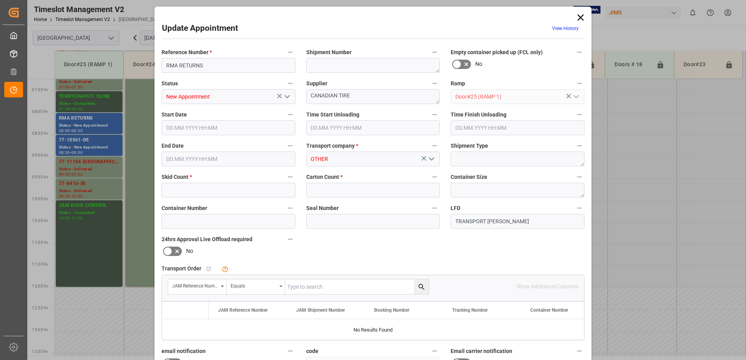
type input "1"
type input "[DATE] 08:00"
type input "[DATE] 08:30"
type input "[DATE] 12:44"
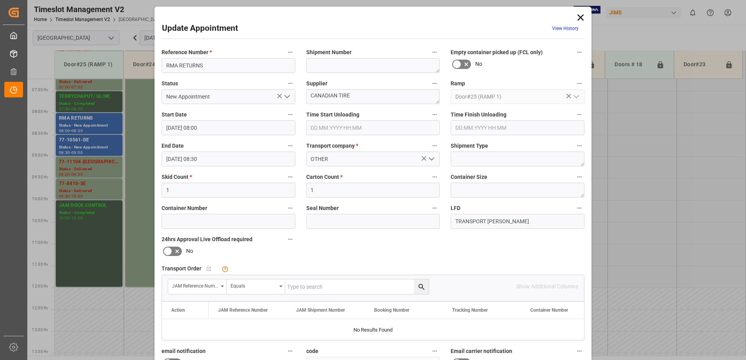
click at [287, 95] on icon "open menu" at bounding box center [286, 96] width 9 height 9
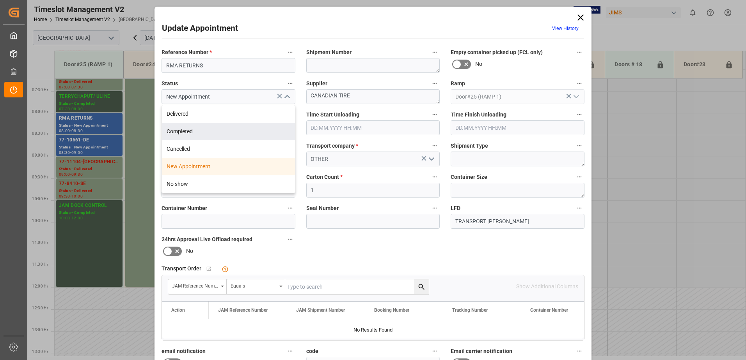
click at [256, 129] on div "Completed" at bounding box center [228, 132] width 133 height 18
type input "Completed"
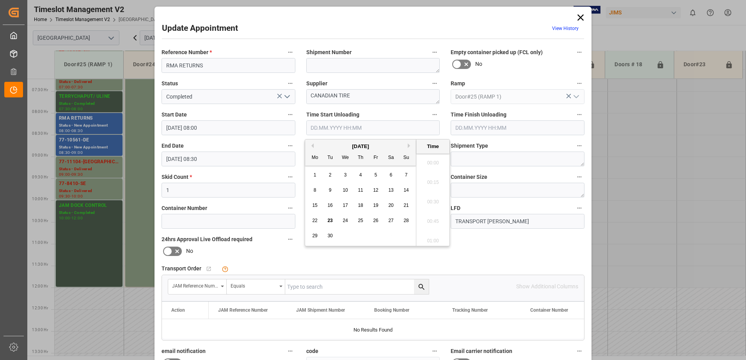
click at [338, 127] on input "text" at bounding box center [373, 127] width 134 height 15
click at [331, 222] on span "23" at bounding box center [329, 220] width 5 height 5
click at [429, 159] on li "10:15" at bounding box center [432, 160] width 33 height 19
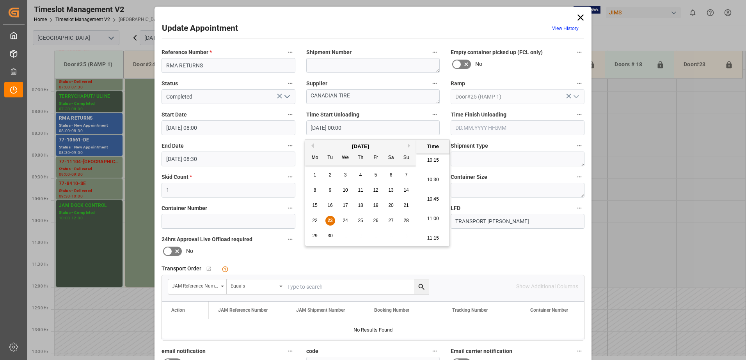
type input "[DATE] 10:15"
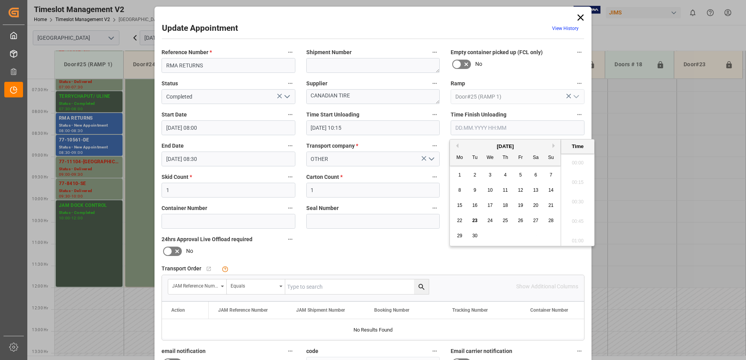
click at [475, 126] on input "text" at bounding box center [517, 127] width 134 height 15
click at [475, 220] on span "23" at bounding box center [474, 220] width 5 height 5
click at [575, 182] on li "10:30" at bounding box center [577, 179] width 33 height 19
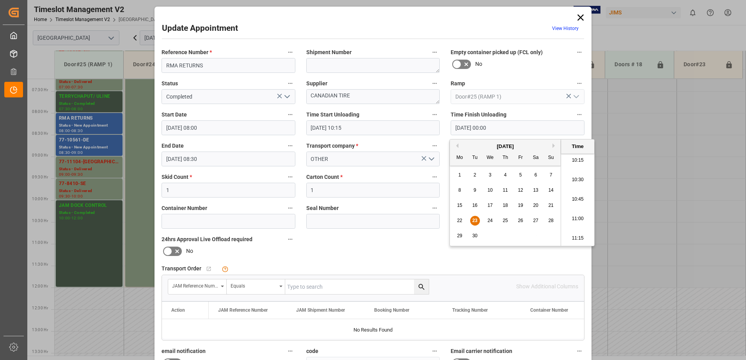
type input "[DATE] 10:30"
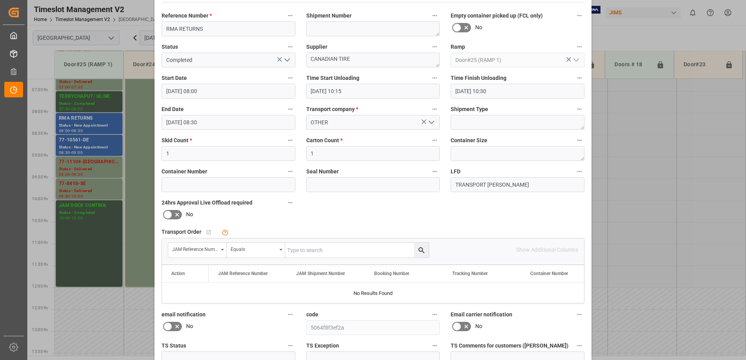
scroll to position [114, 0]
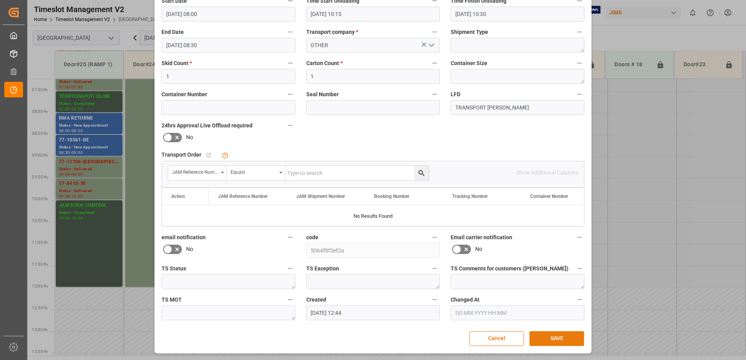
click at [554, 338] on button "SAVE" at bounding box center [556, 338] width 55 height 15
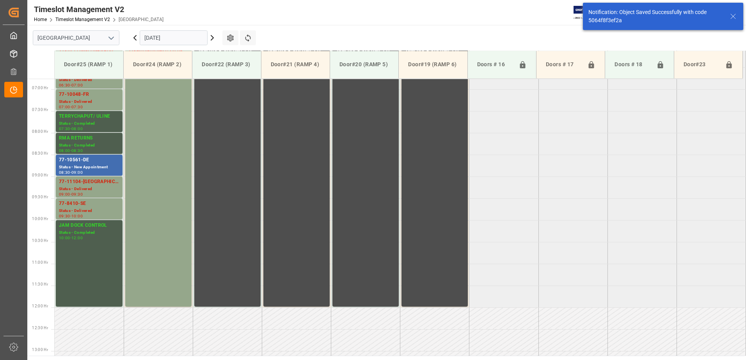
scroll to position [301, 0]
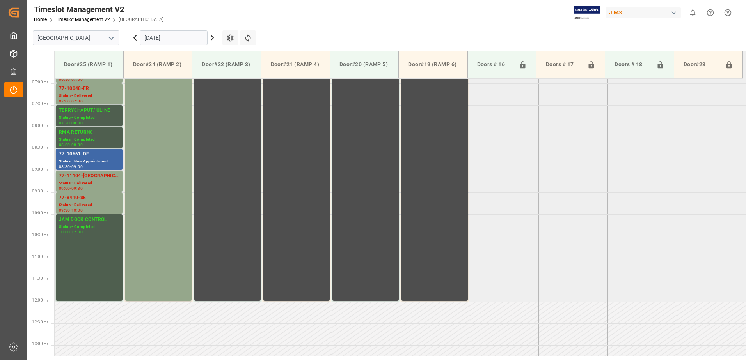
click at [77, 155] on div "77-10561-DE" at bounding box center [89, 155] width 60 height 8
click at [85, 159] on div "Status - New Appointment" at bounding box center [89, 161] width 60 height 7
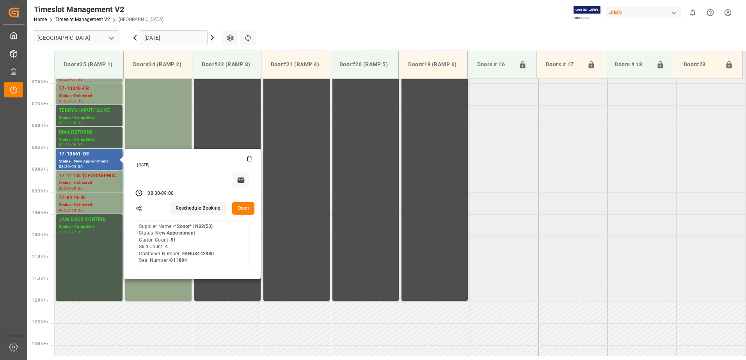
click at [244, 205] on button "Open" at bounding box center [243, 208] width 23 height 12
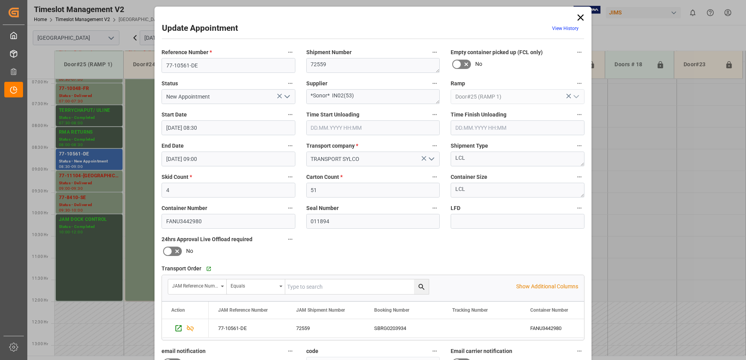
click at [288, 96] on polyline "open menu" at bounding box center [287, 97] width 5 height 2
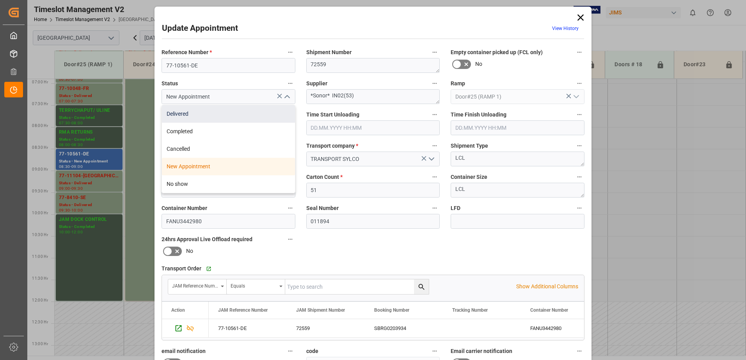
click at [222, 115] on div "Delivered" at bounding box center [228, 114] width 133 height 18
type input "Delivered"
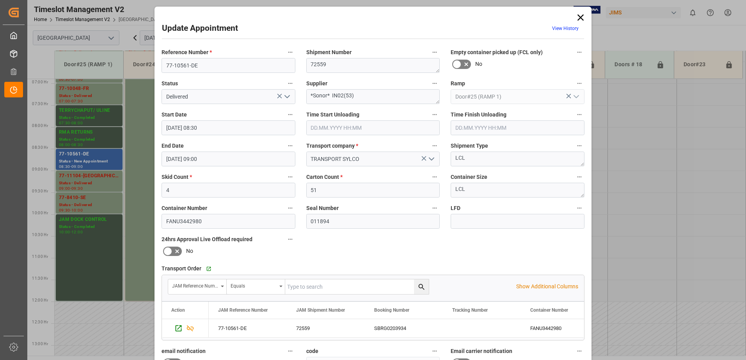
click at [341, 128] on input "text" at bounding box center [373, 127] width 134 height 15
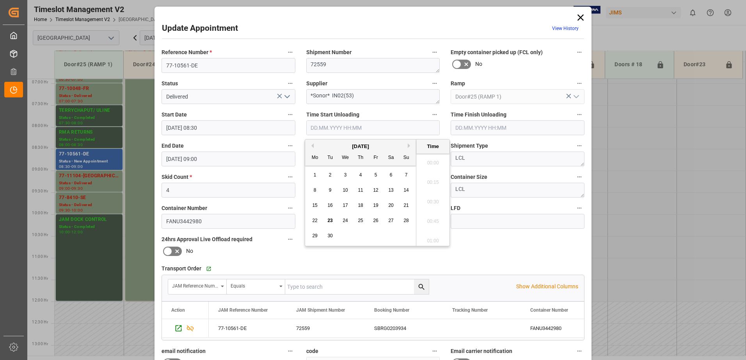
scroll to position [861, 0]
click at [330, 221] on span "23" at bounding box center [329, 220] width 5 height 5
click at [429, 198] on li "11:30" at bounding box center [432, 199] width 33 height 19
type input "[DATE] 11:30"
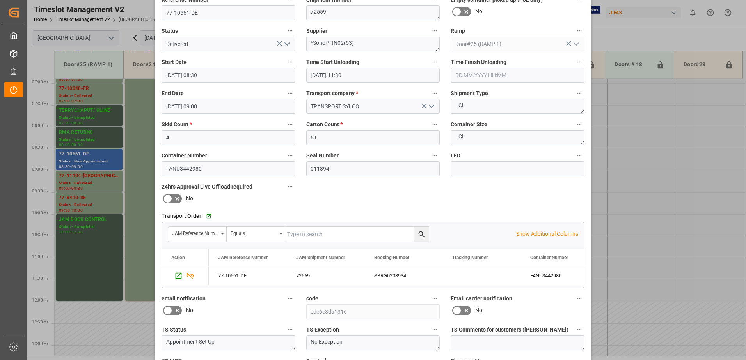
scroll to position [114, 0]
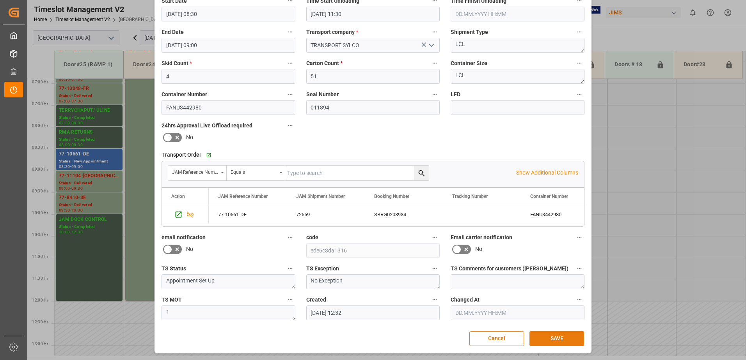
click at [553, 340] on button "SAVE" at bounding box center [556, 338] width 55 height 15
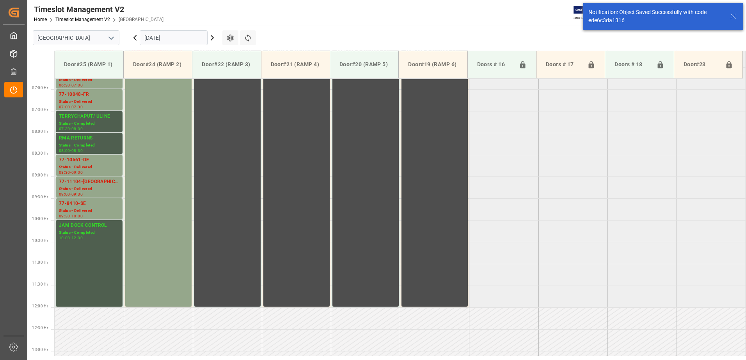
scroll to position [301, 0]
